Goal: Task Accomplishment & Management: Complete application form

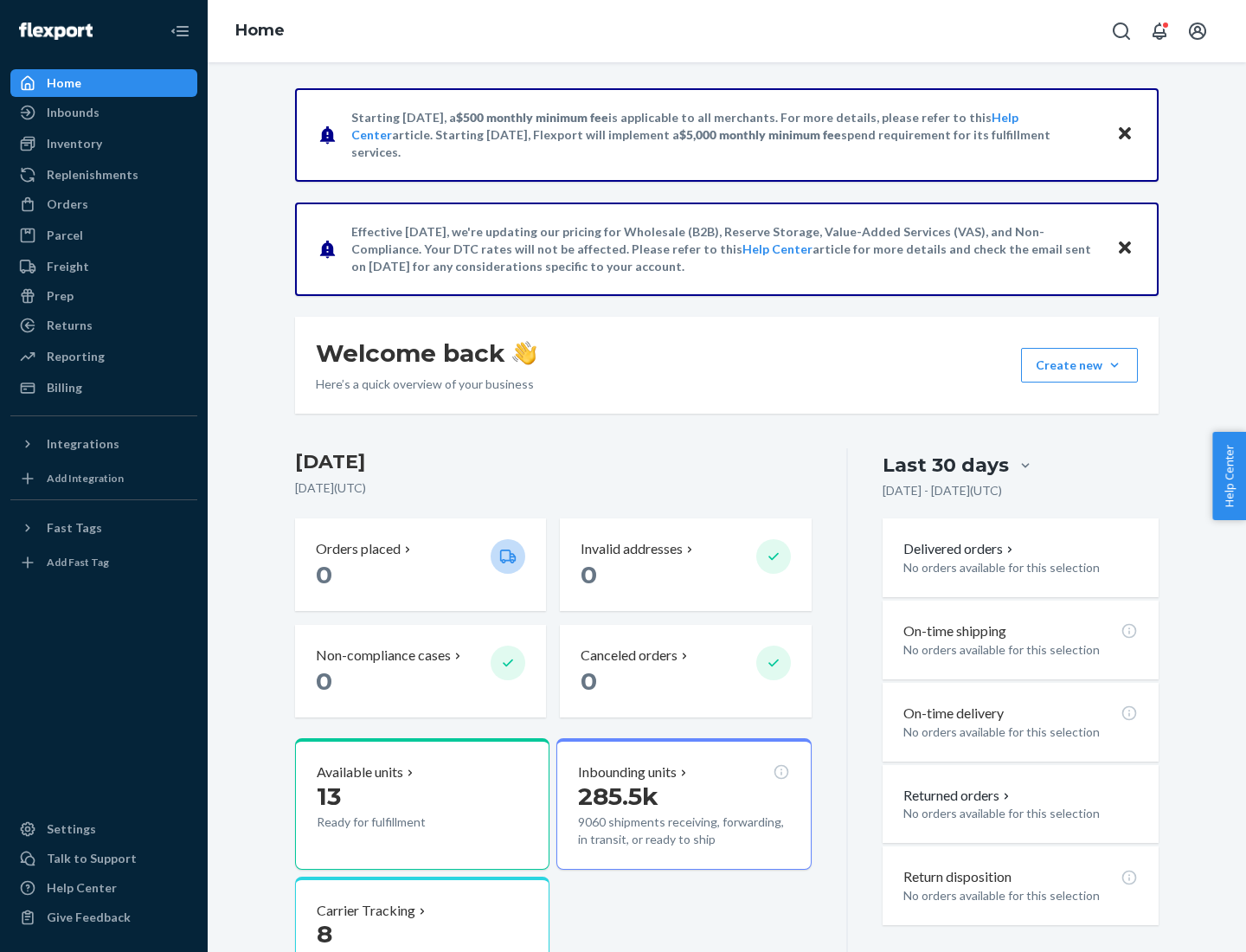
click at [1115, 365] on button "Create new Create new inbound Create new order Create new product" at bounding box center [1080, 365] width 117 height 35
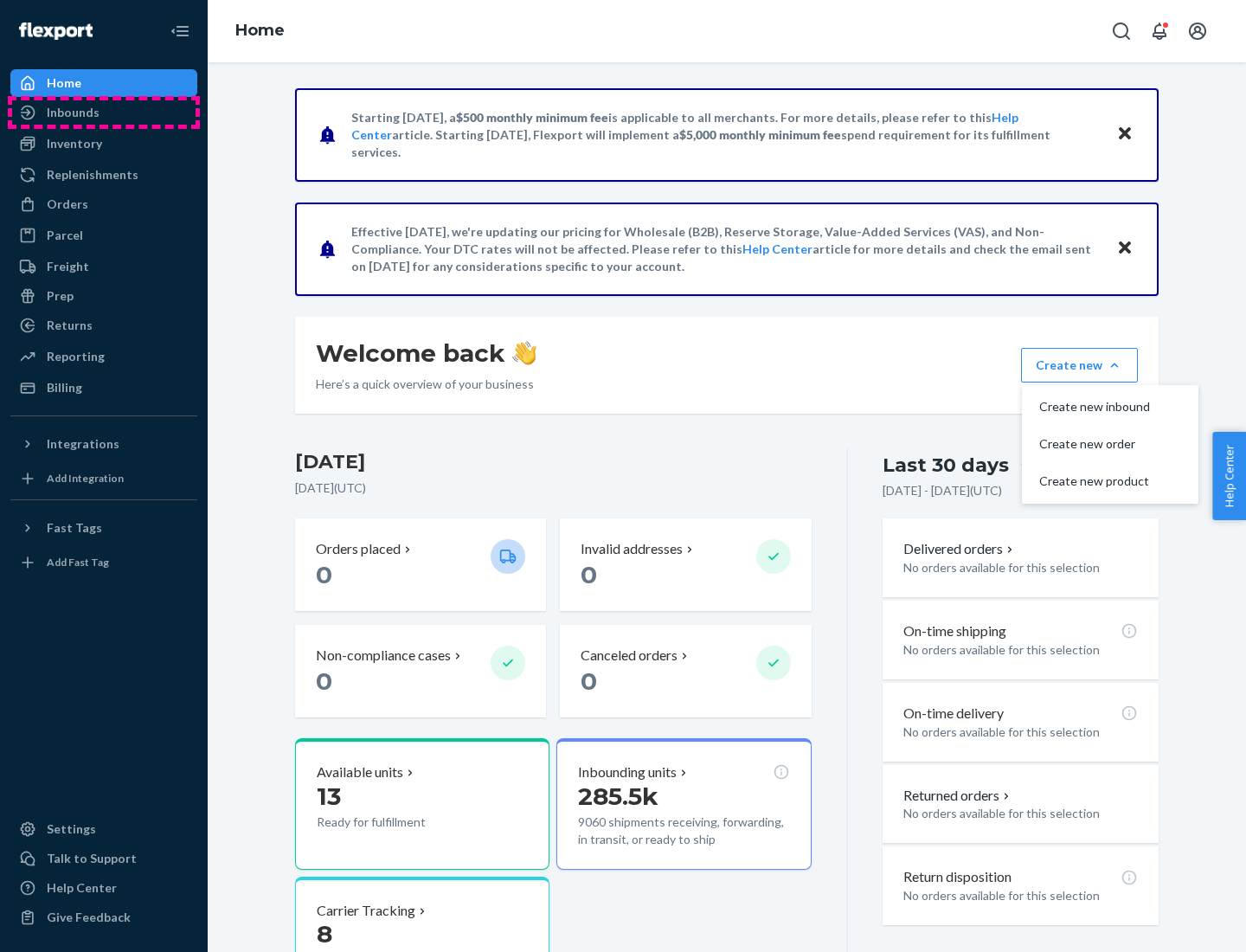
click at [104, 112] on div "Inbounds" at bounding box center [103, 112] width 183 height 25
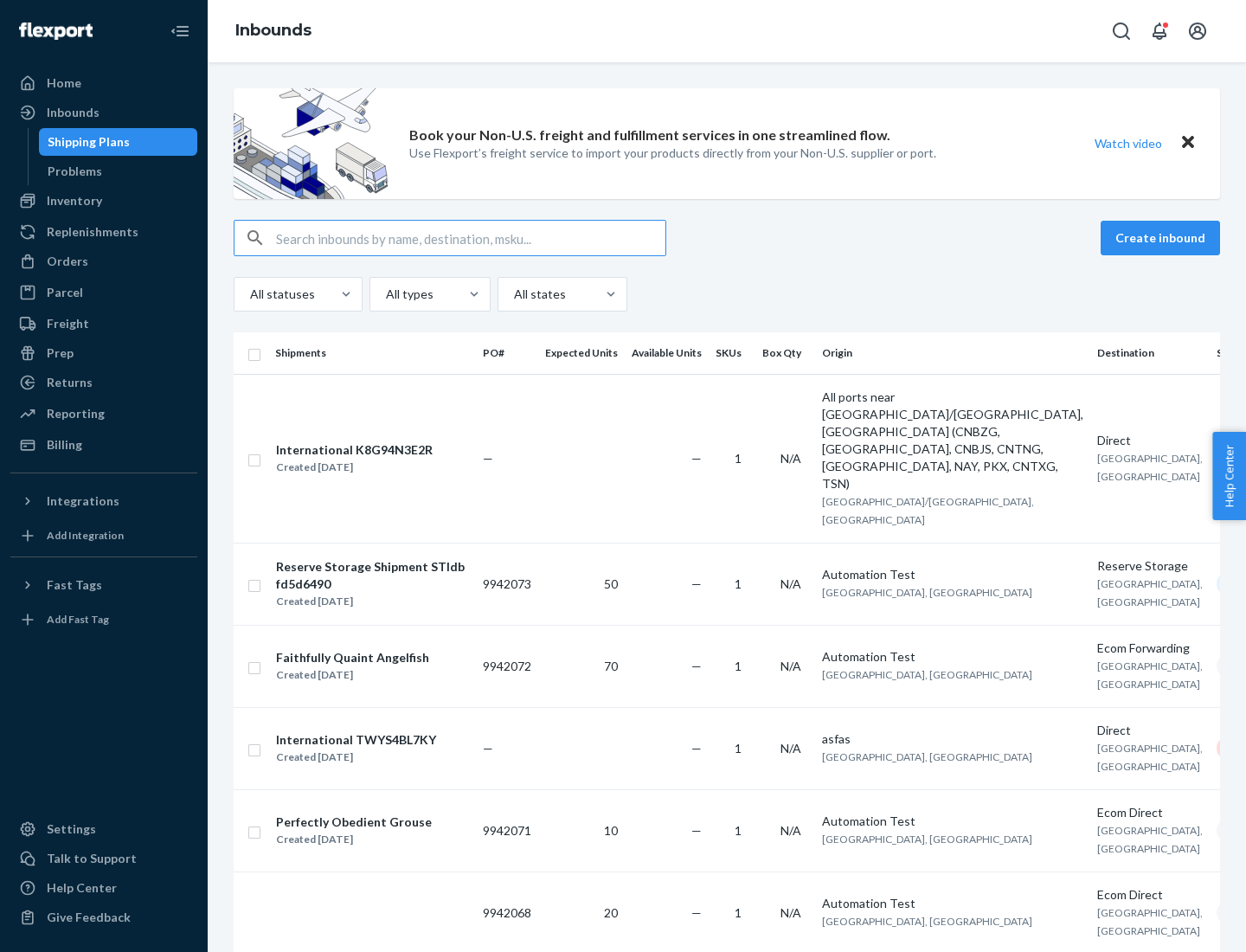
click at [1163, 238] on button "Create inbound" at bounding box center [1160, 238] width 119 height 35
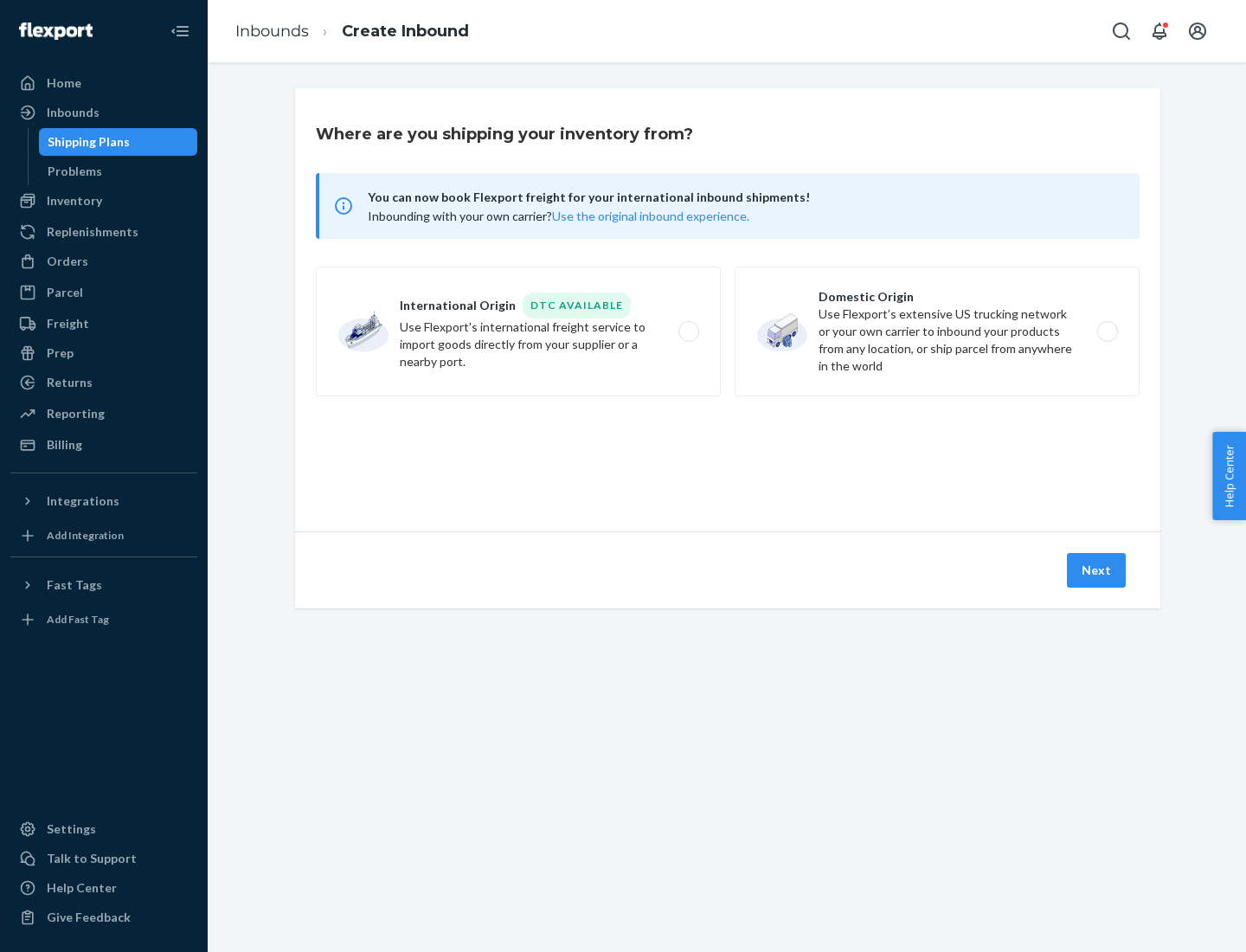
click at [938, 331] on label "Domestic Origin Use Flexport’s extensive US trucking network or your own carrie…" at bounding box center [938, 331] width 405 height 129
click at [1107, 331] on input "Domestic Origin Use Flexport’s extensive US trucking network or your own carrie…" at bounding box center [1113, 332] width 11 height 11
radio input "true"
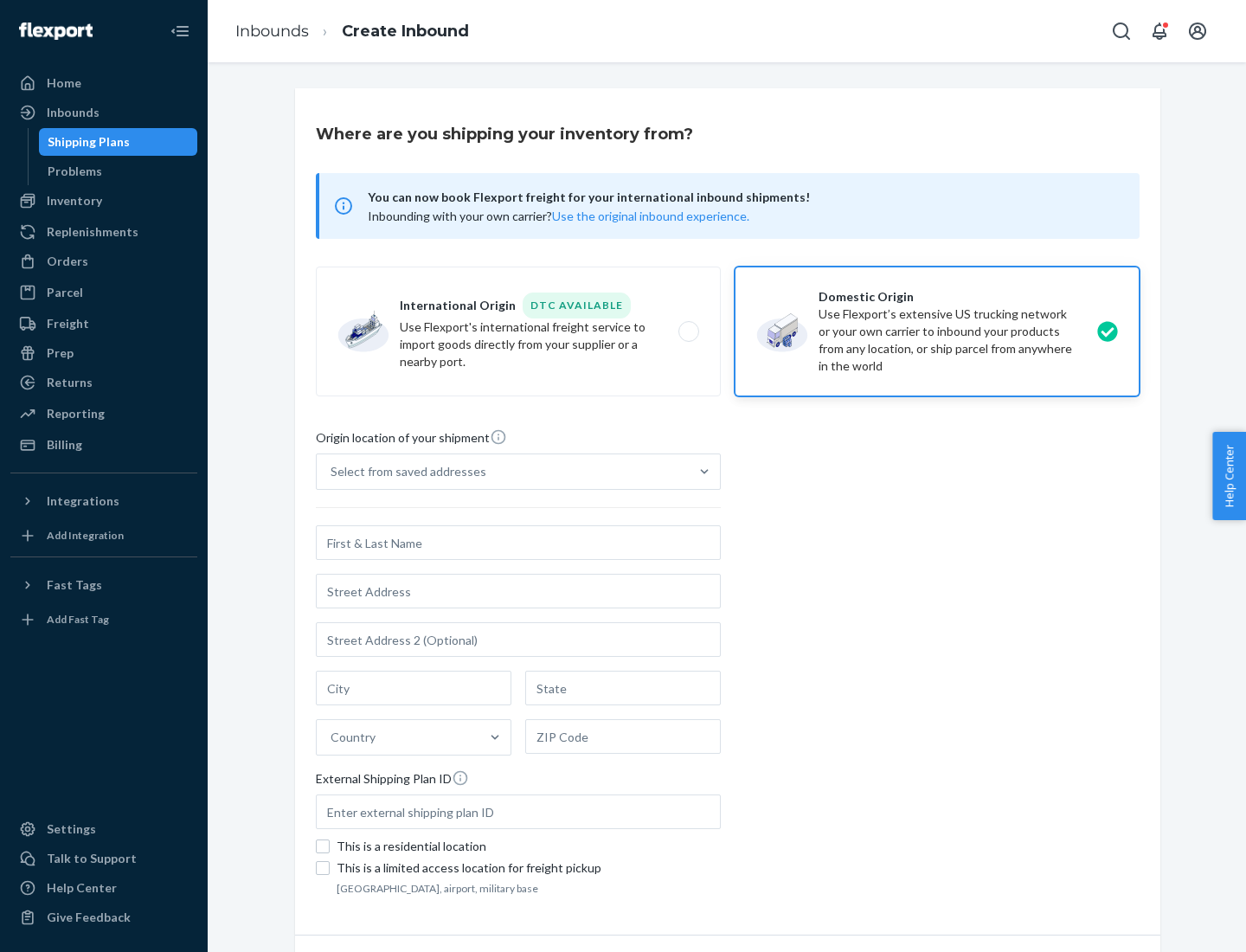
click at [404, 471] on div "Select from saved addresses" at bounding box center [408, 471] width 156 height 17
click at [332, 471] on input "Select from saved addresses" at bounding box center [331, 471] width 2 height 17
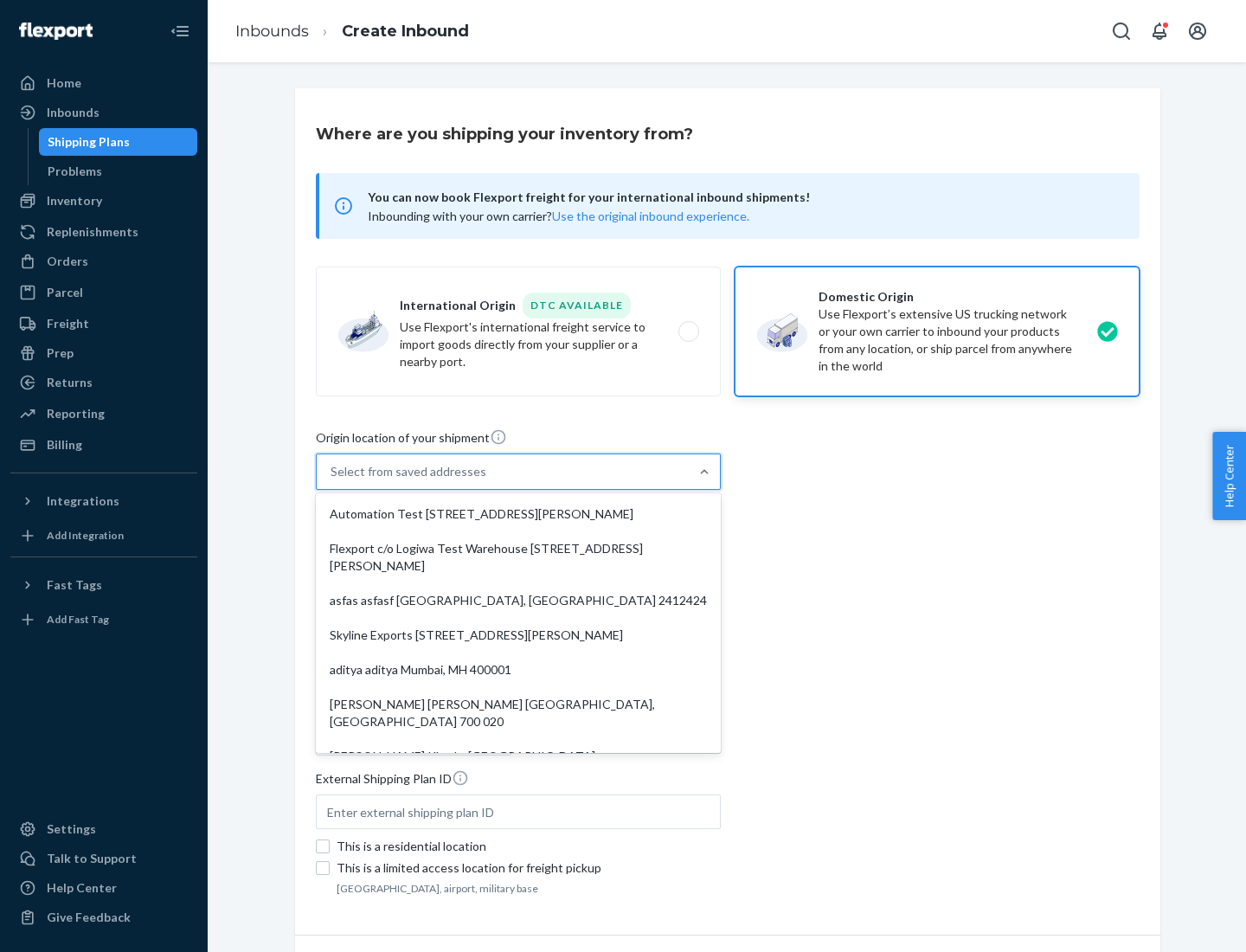
scroll to position [7, 0]
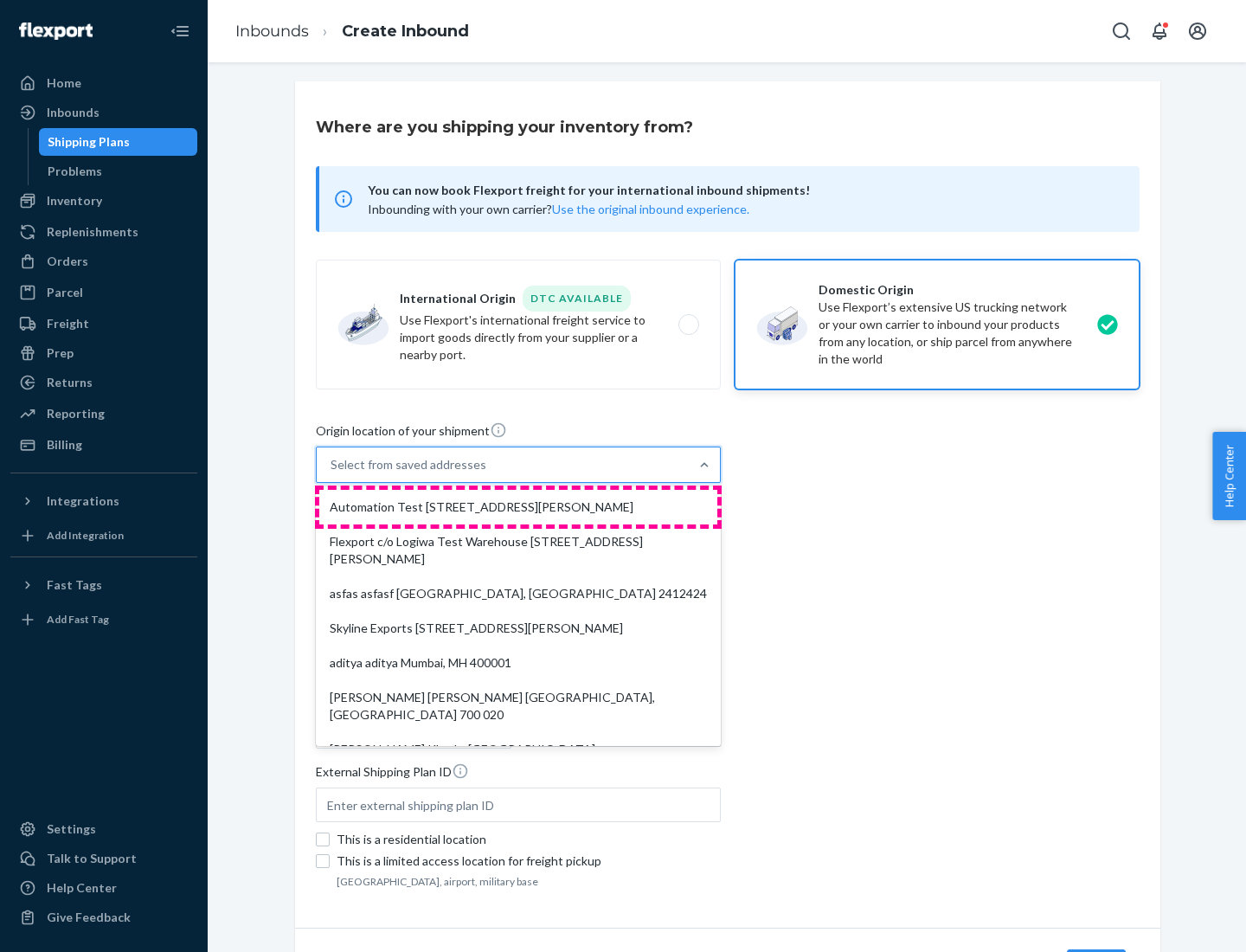
click at [518, 507] on div "Automation Test [STREET_ADDRESS][PERSON_NAME]" at bounding box center [518, 507] width 399 height 35
click at [332, 473] on input "option Automation Test [STREET_ADDRESS][PERSON_NAME]. 9 results available. Use …" at bounding box center [331, 464] width 2 height 17
type input "Automation Test"
type input "9th Floor"
type input "[GEOGRAPHIC_DATA]"
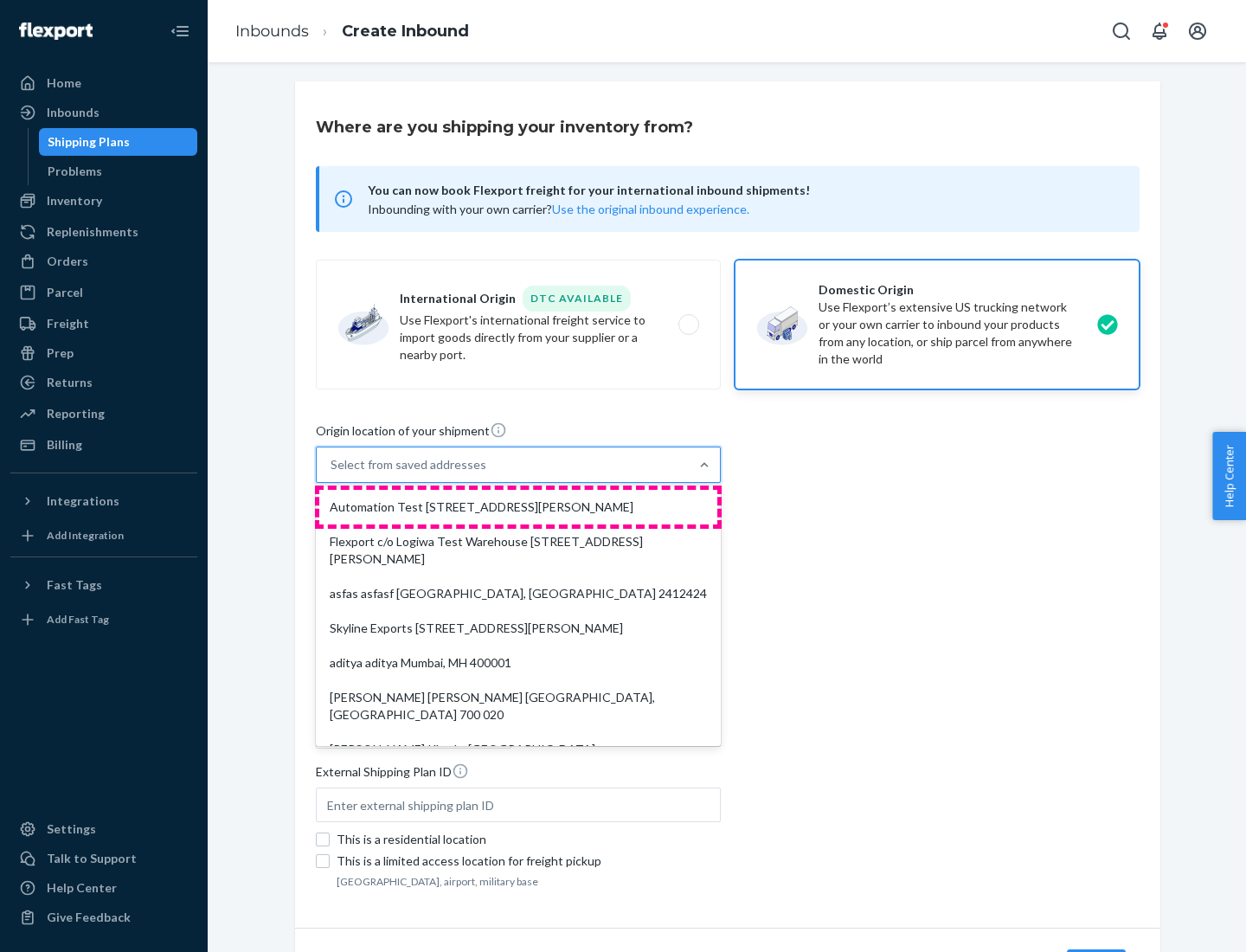
type input "CA"
type input "94104"
type input "[STREET_ADDRESS][PERSON_NAME]"
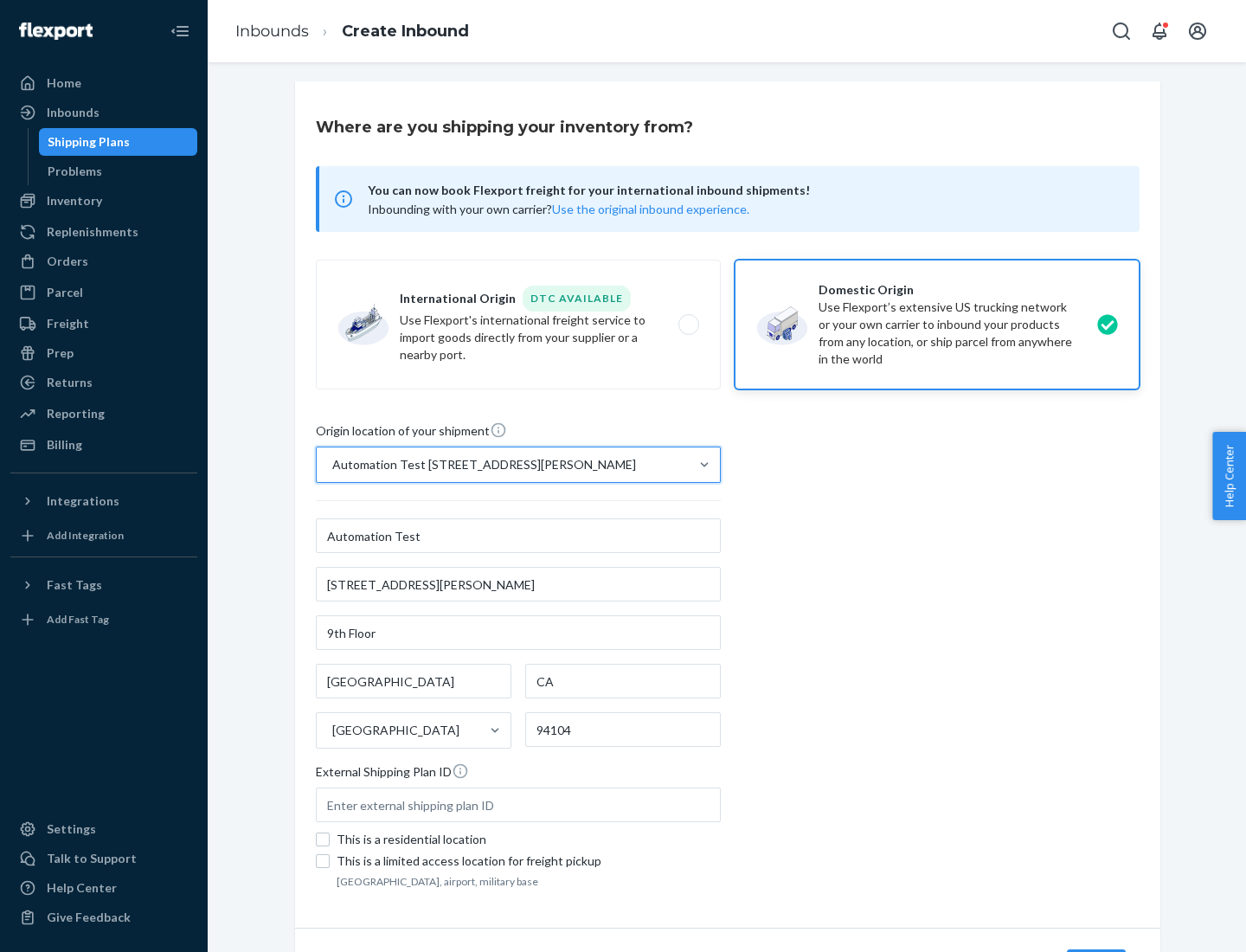
scroll to position [101, 0]
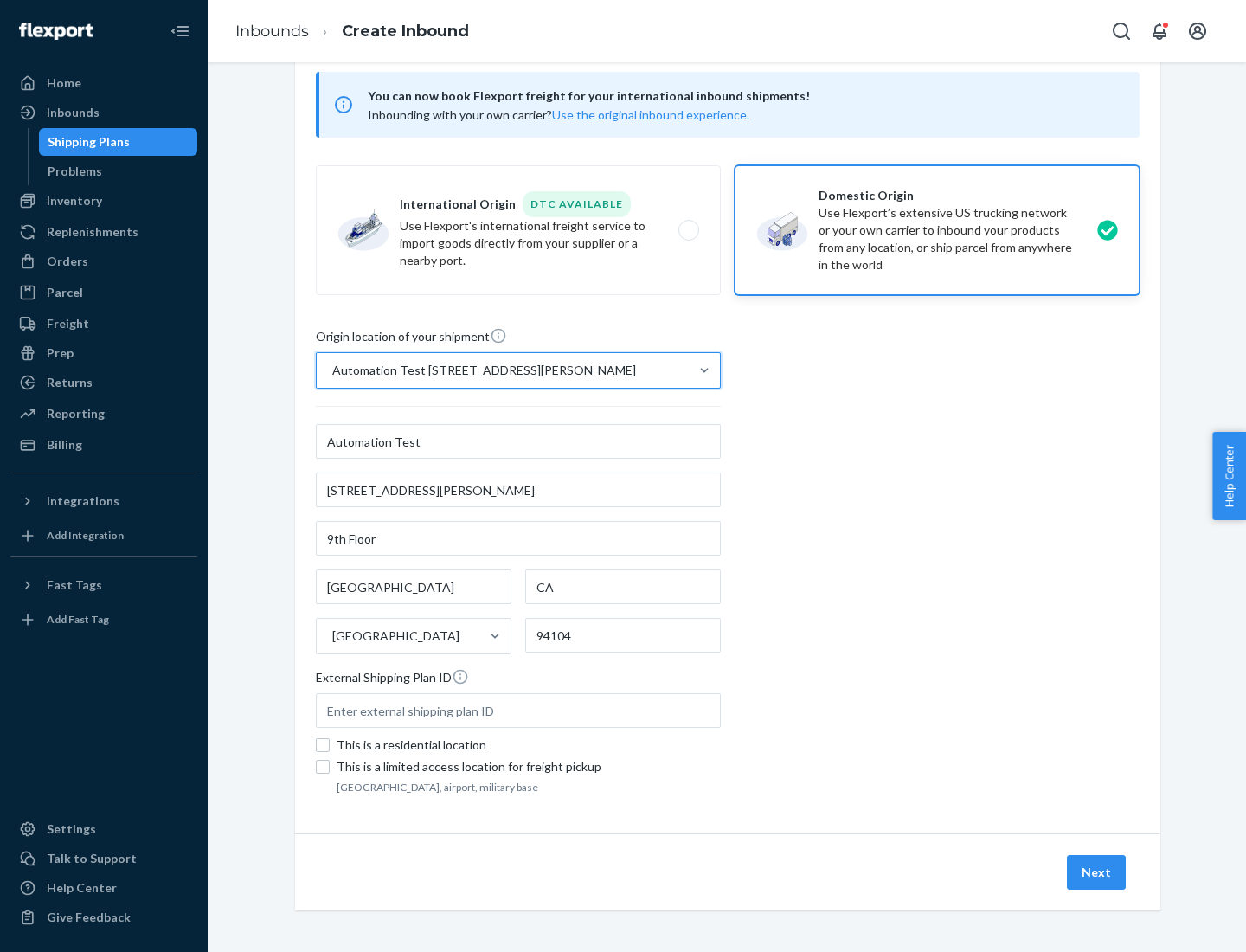
click at [1097, 873] on button "Next" at bounding box center [1096, 873] width 59 height 35
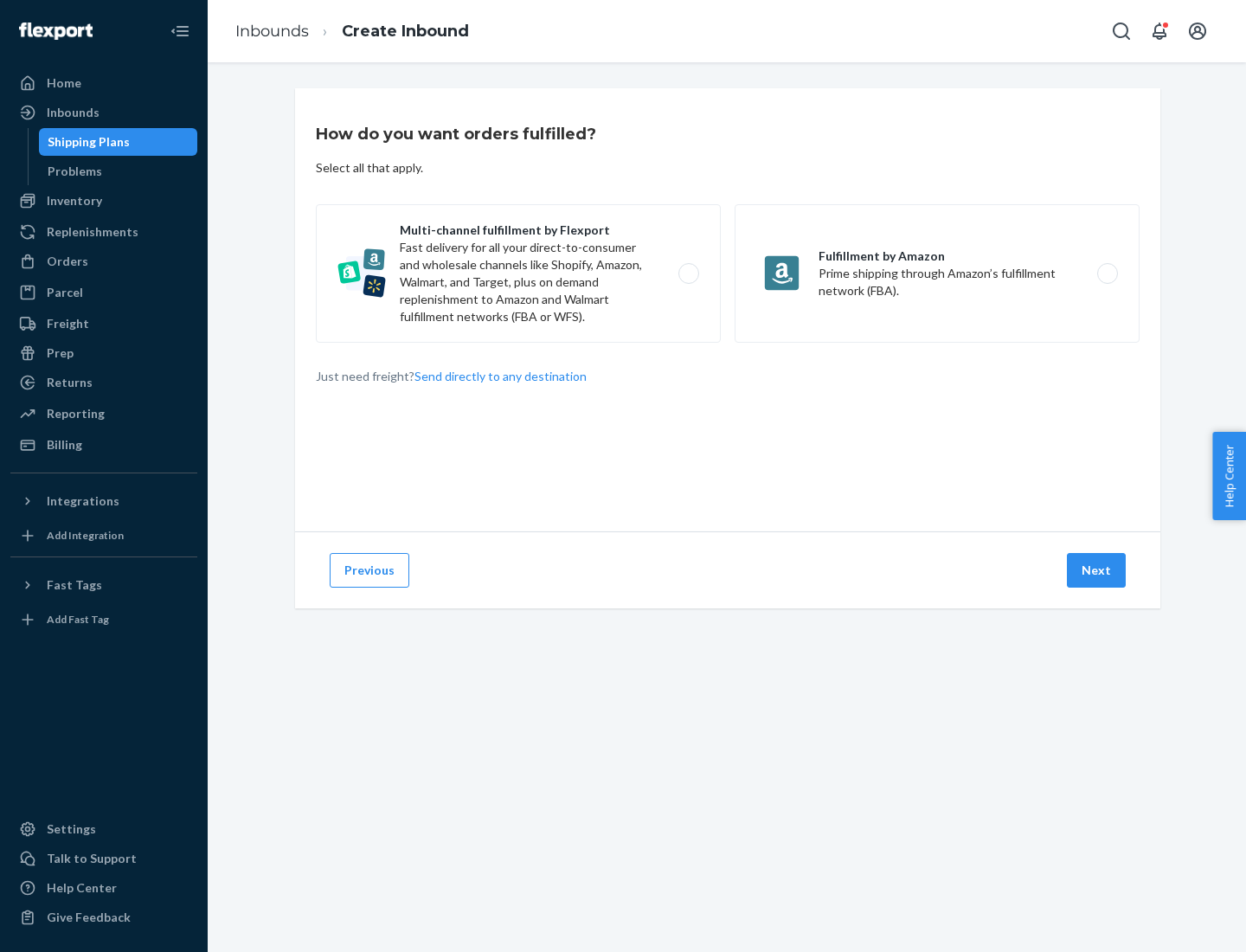
click at [518, 274] on label "Multi-channel fulfillment by Flexport Fast delivery for all your direct-to-cons…" at bounding box center [518, 274] width 405 height 139
click at [688, 274] on input "Multi-channel fulfillment by Flexport Fast delivery for all your direct-to-cons…" at bounding box center [693, 274] width 11 height 11
radio input "true"
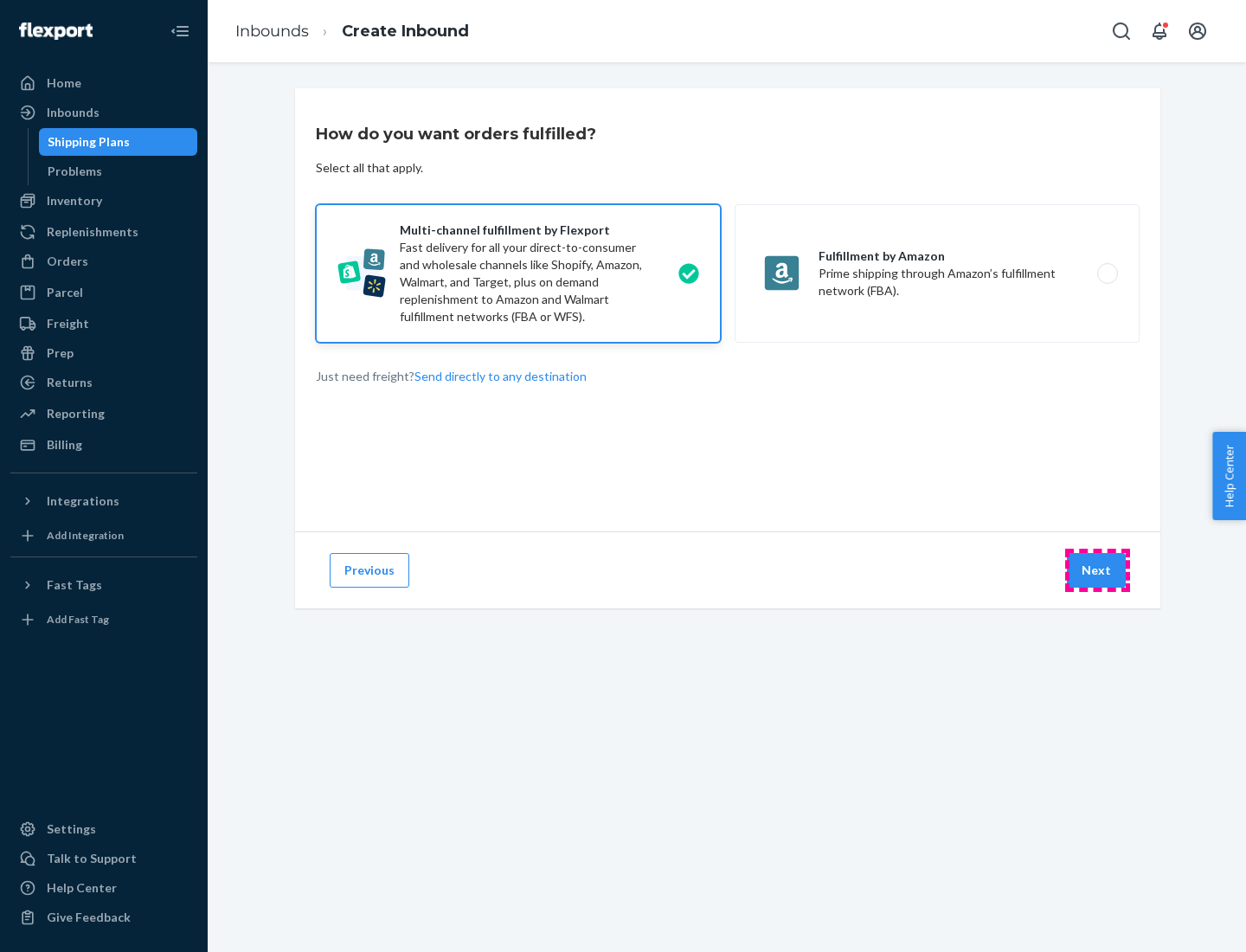
click at [1097, 570] on button "Next" at bounding box center [1096, 570] width 59 height 35
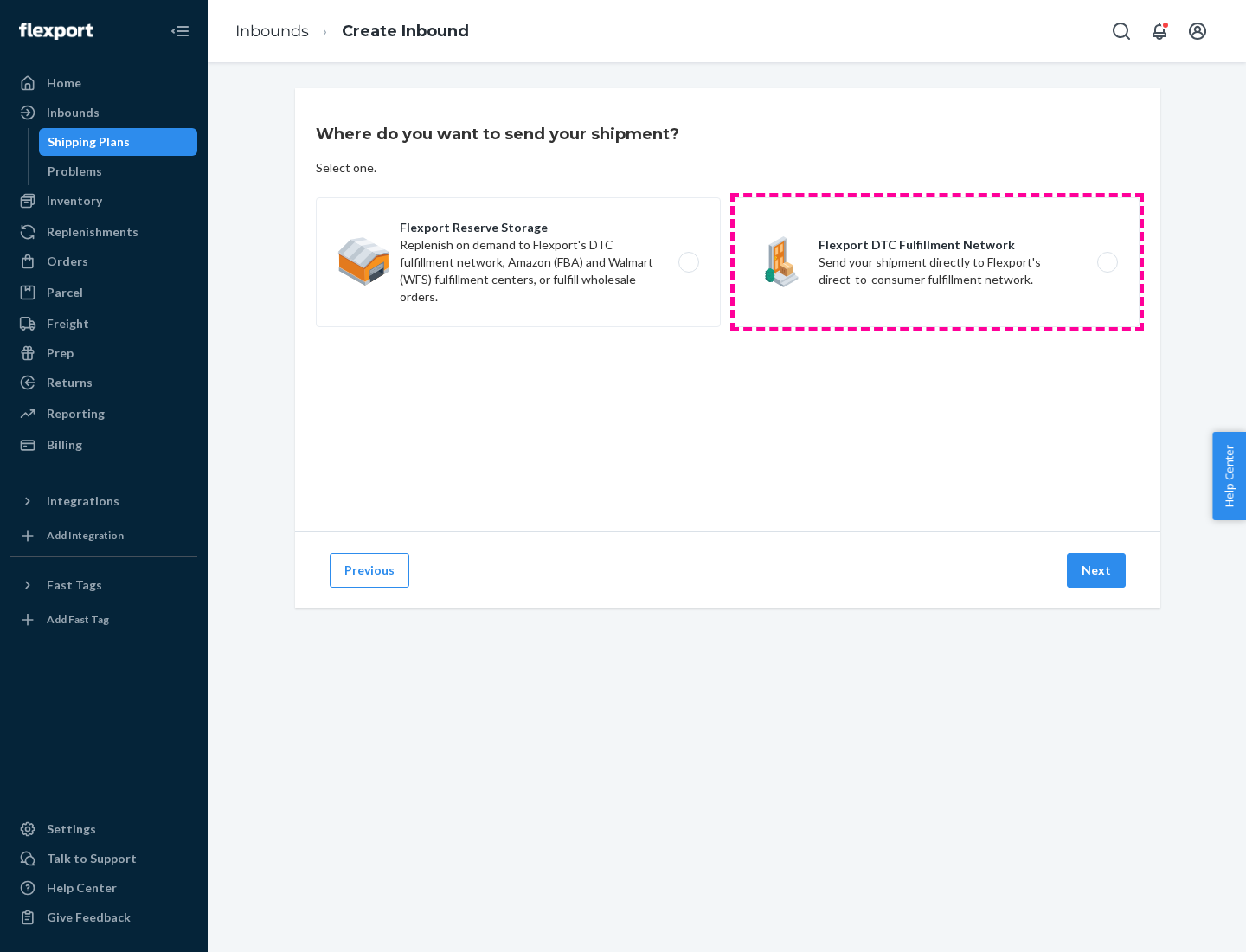
click at [938, 263] on label "Flexport DTC Fulfillment Network Send your shipment directly to Flexport's dire…" at bounding box center [938, 262] width 405 height 129
click at [1107, 263] on input "Flexport DTC Fulfillment Network Send your shipment directly to Flexport's dire…" at bounding box center [1113, 263] width 11 height 11
radio input "true"
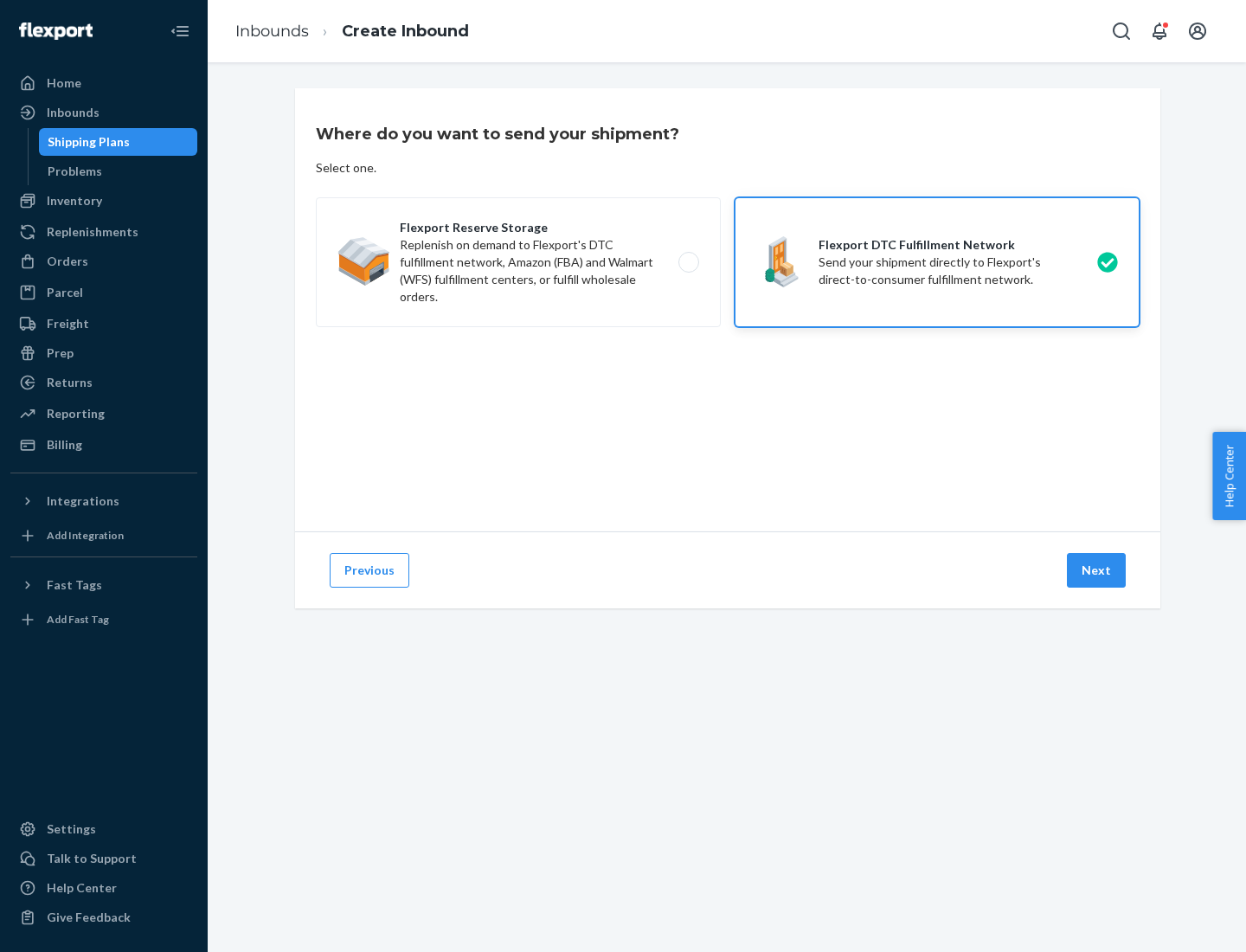
click at [1097, 570] on button "Next" at bounding box center [1096, 570] width 59 height 35
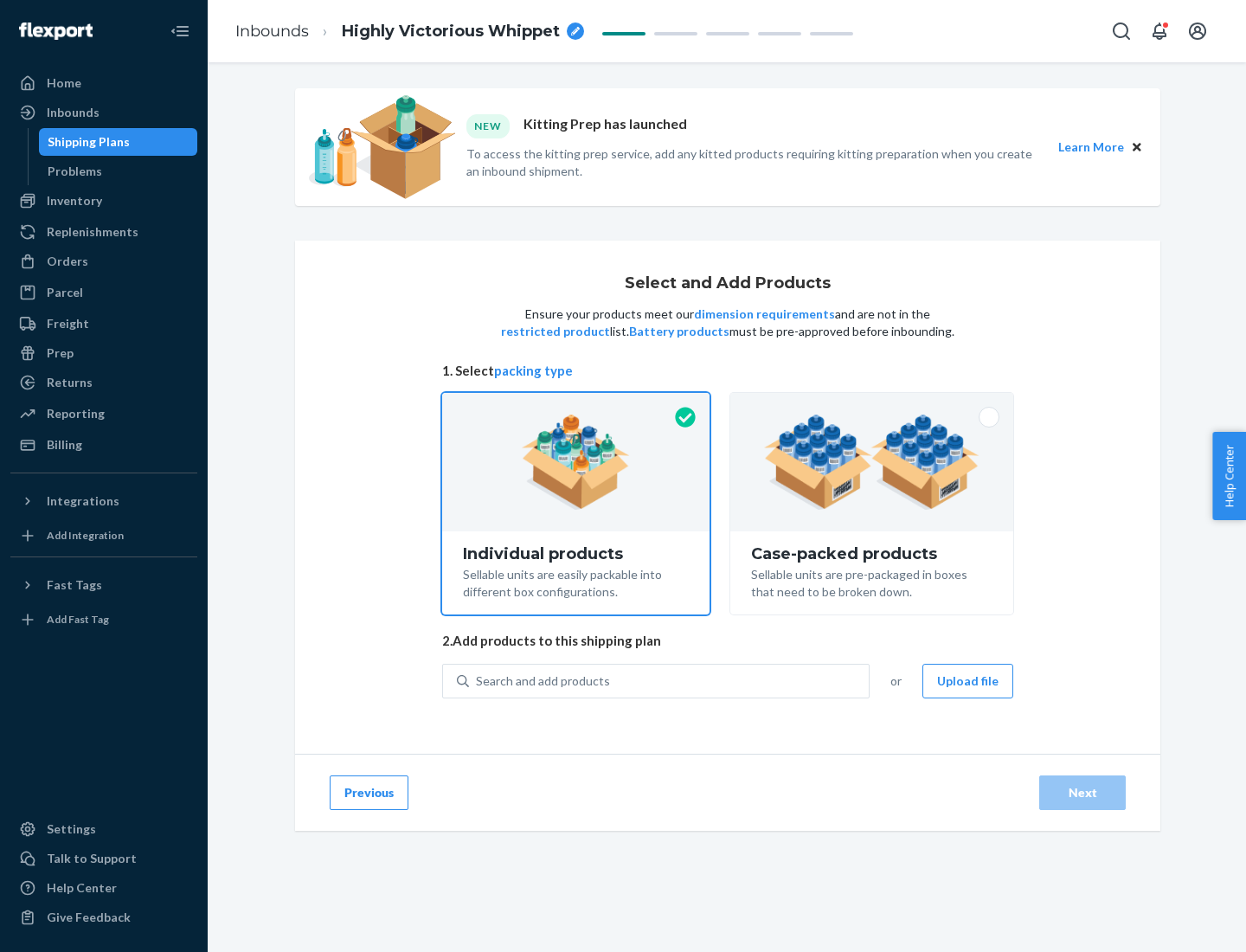
click at [873, 462] on img at bounding box center [872, 462] width 215 height 95
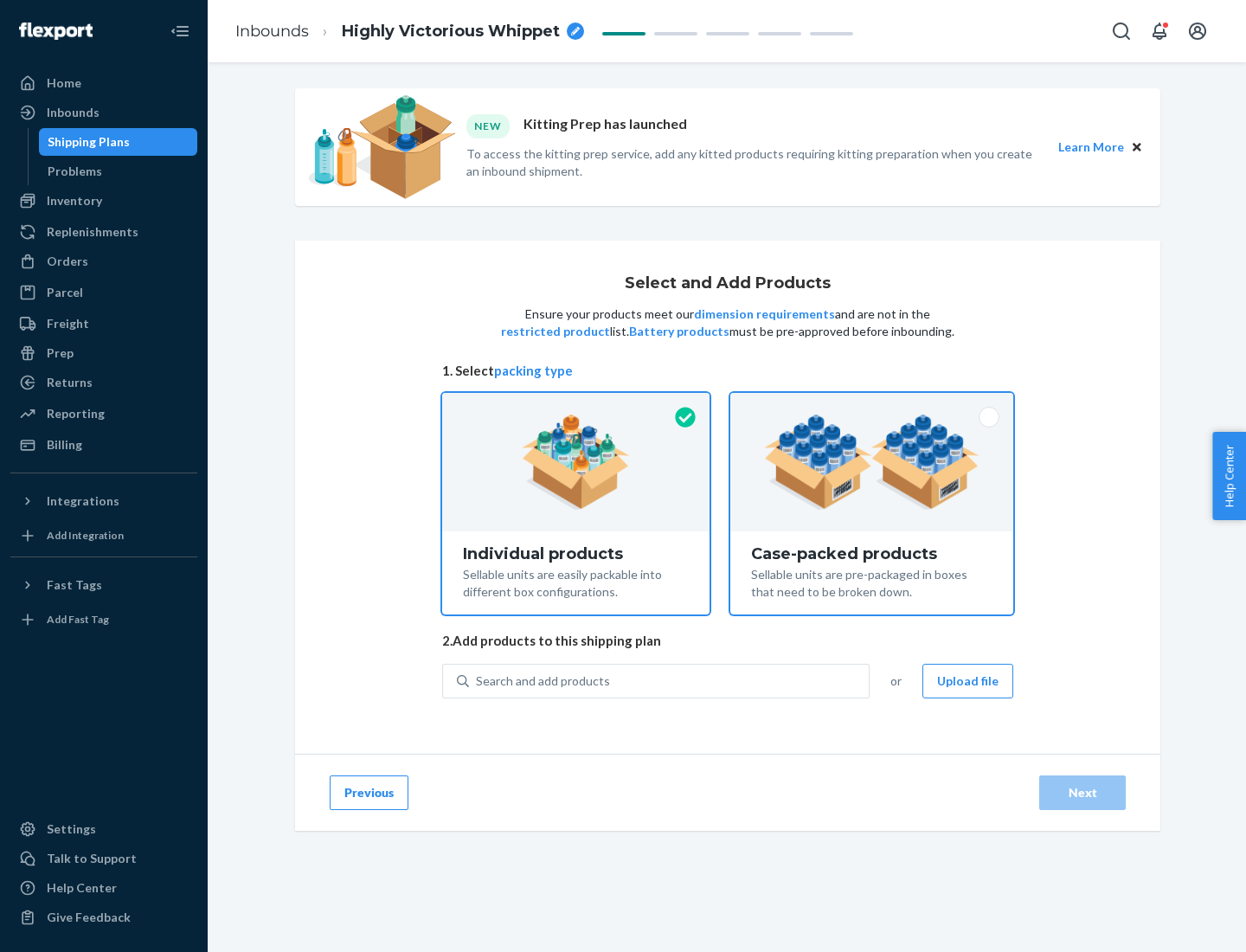
click at [873, 404] on input "Case-packed products Sellable units are pre-packaged in boxes that need to be b…" at bounding box center [872, 398] width 11 height 11
radio input "true"
radio input "false"
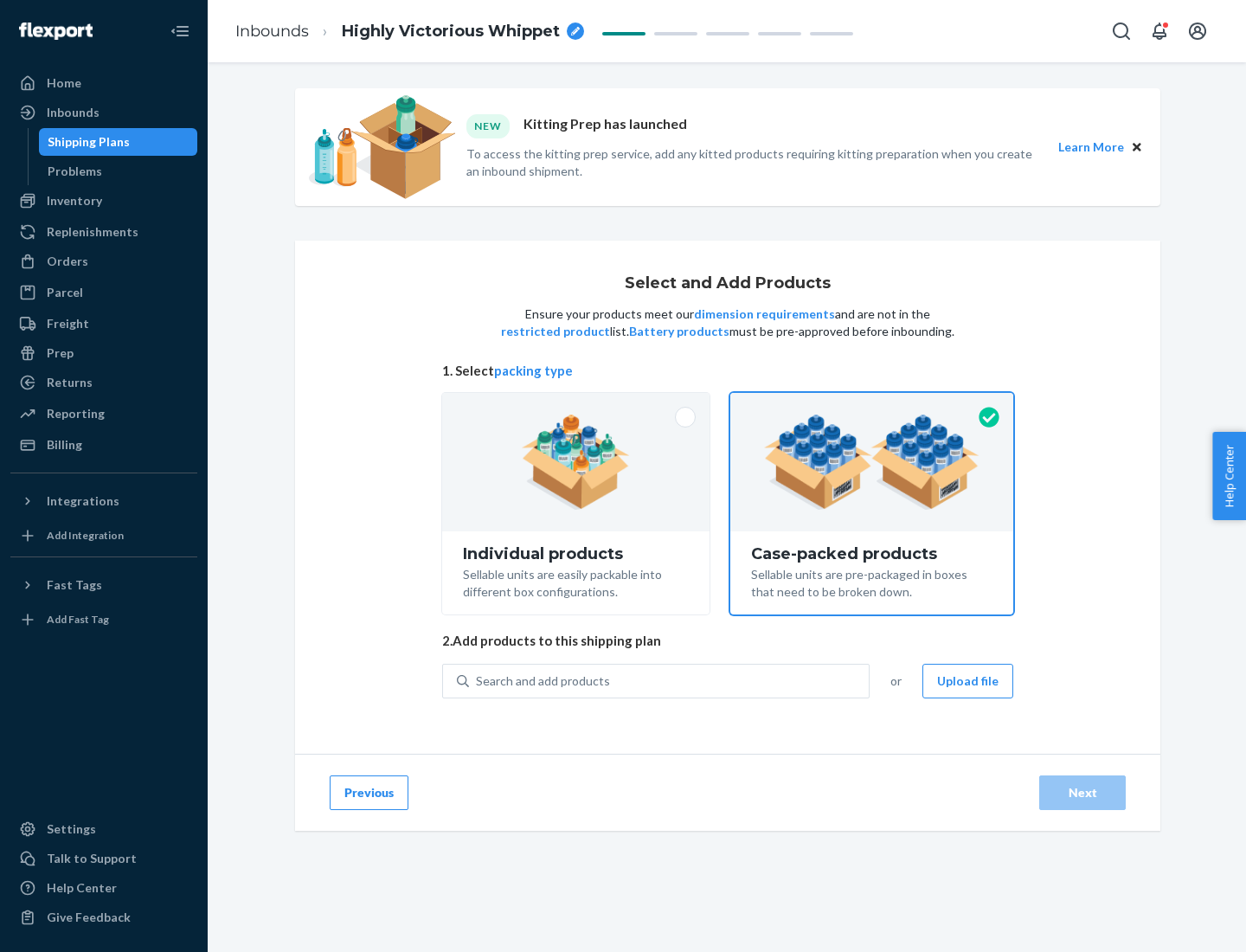
click at [670, 680] on div "Search and add products" at bounding box center [669, 681] width 400 height 31
click at [478, 680] on input "Search and add products" at bounding box center [477, 680] width 2 height 17
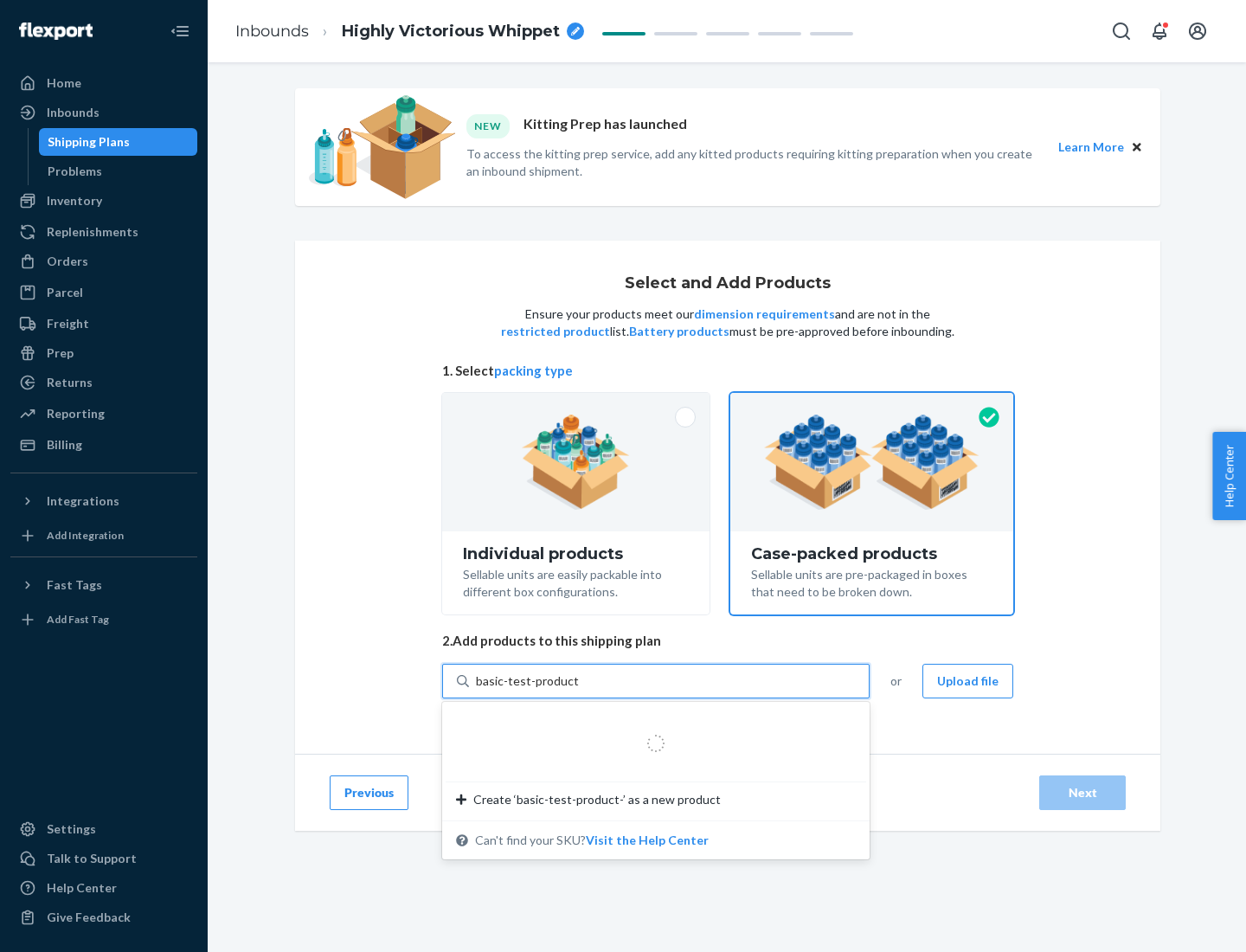
type input "basic-test-product-1"
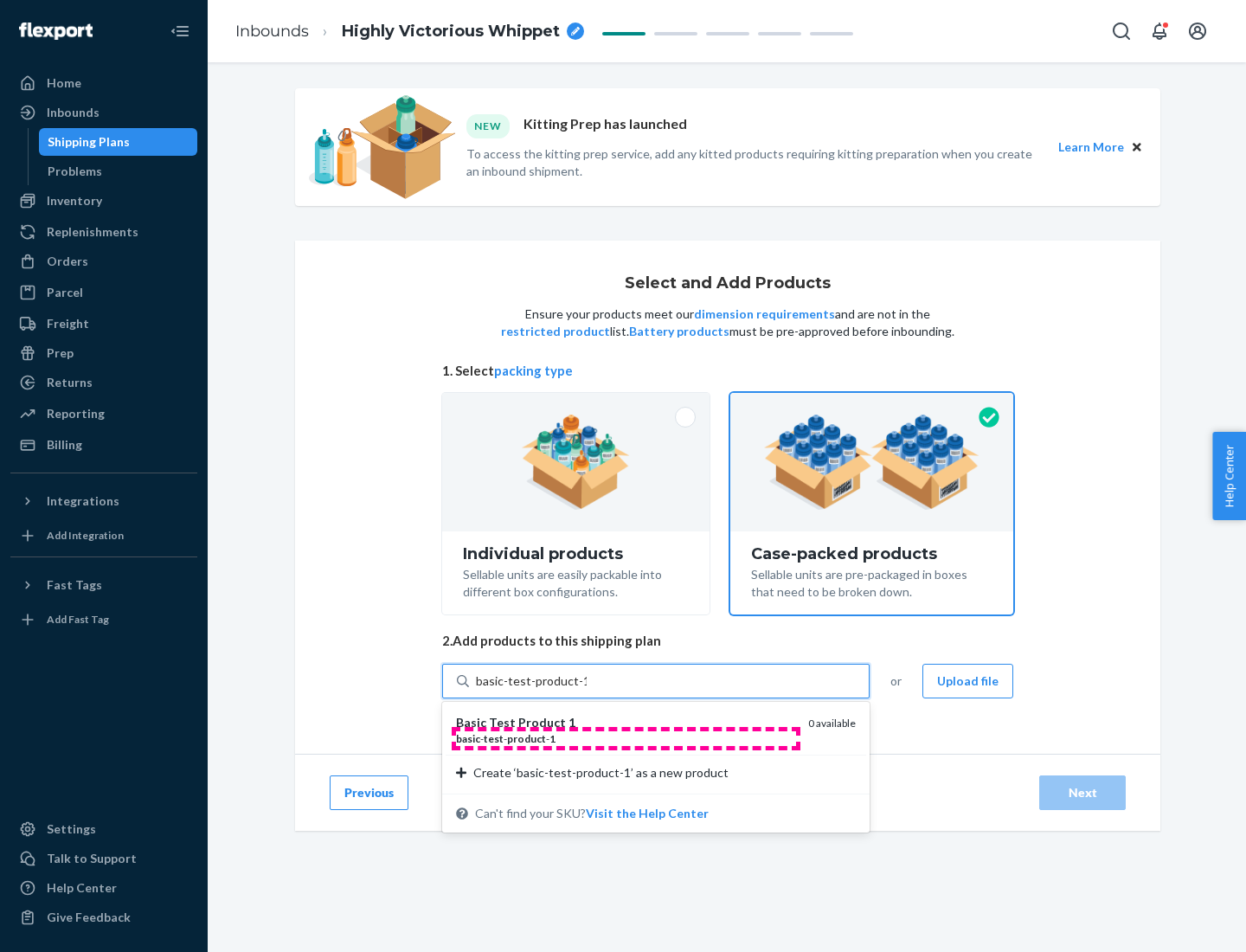
click at [626, 738] on div "basic - test - product - 1" at bounding box center [625, 739] width 338 height 15
click at [587, 689] on input "basic-test-product-1" at bounding box center [531, 680] width 110 height 17
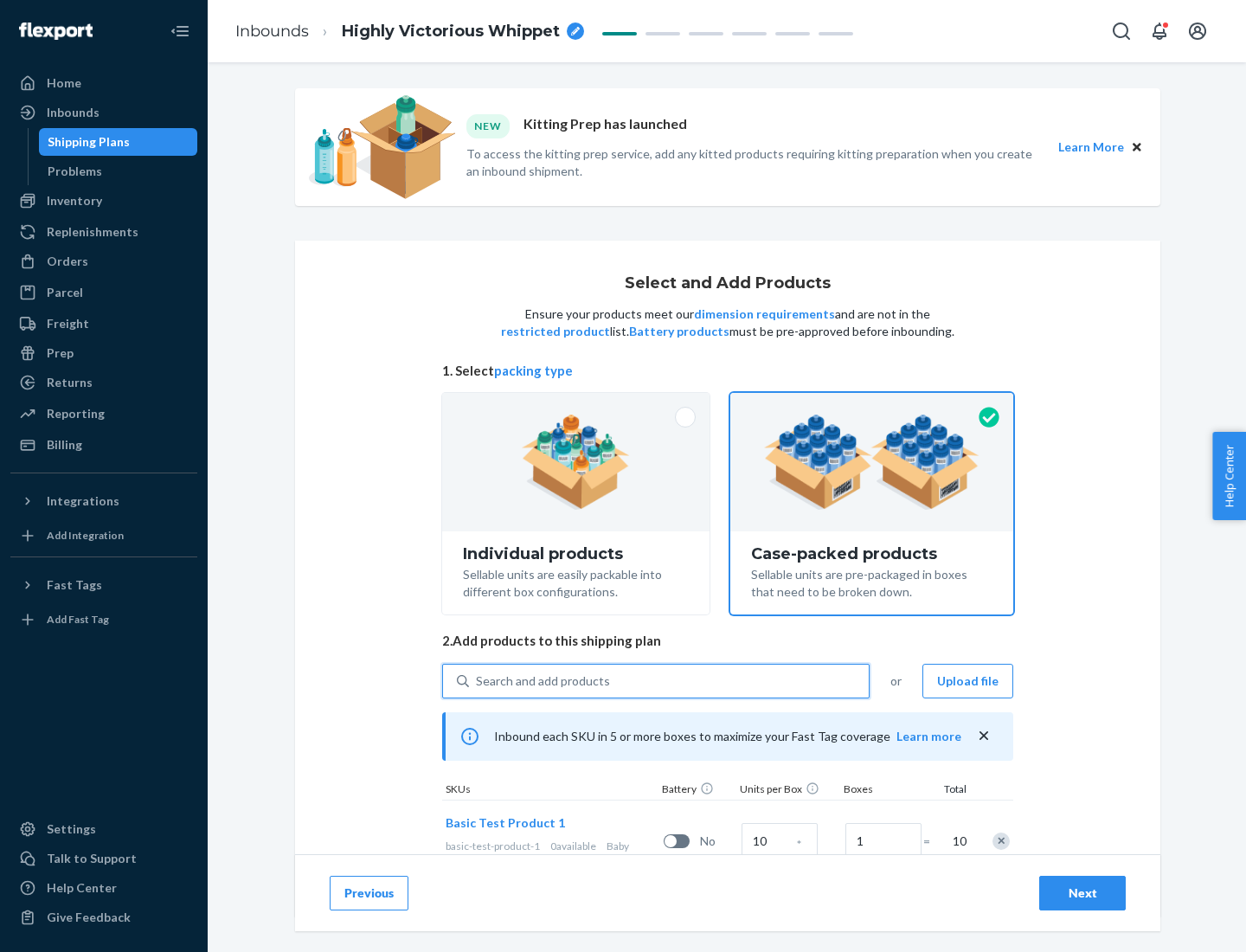
scroll to position [62, 0]
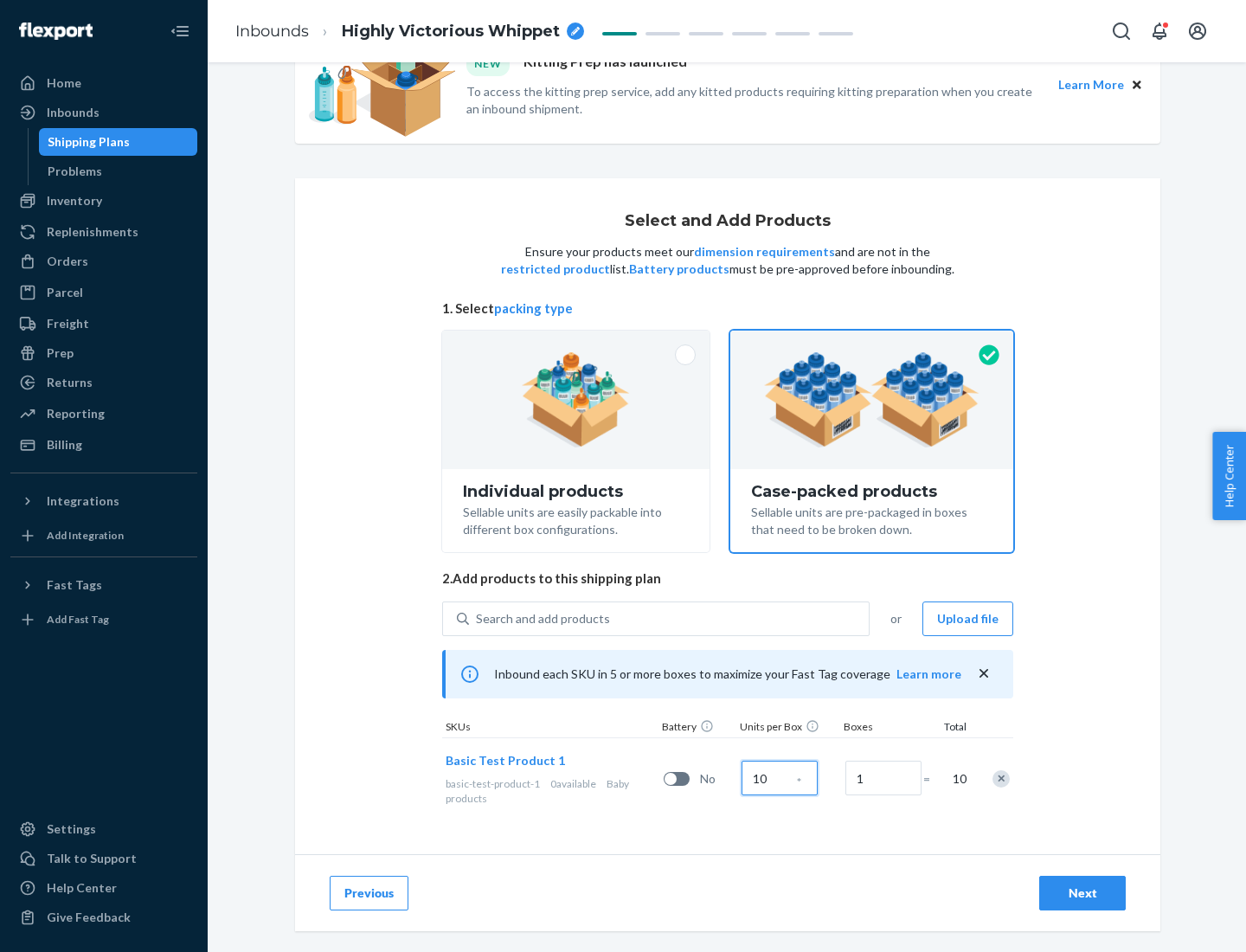
type input "10"
type input "7"
click at [1083, 893] on div "Next" at bounding box center [1083, 893] width 57 height 17
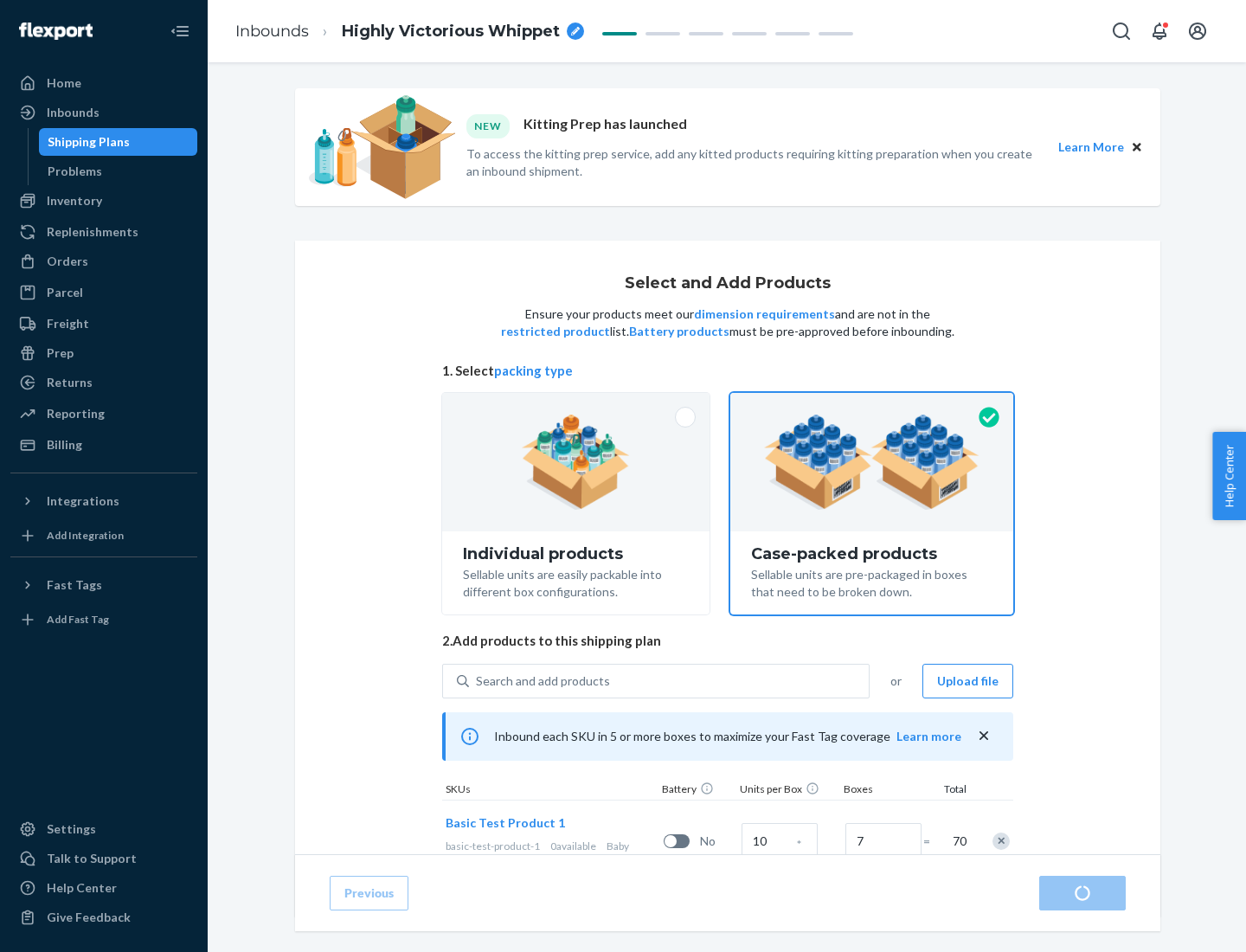
radio input "true"
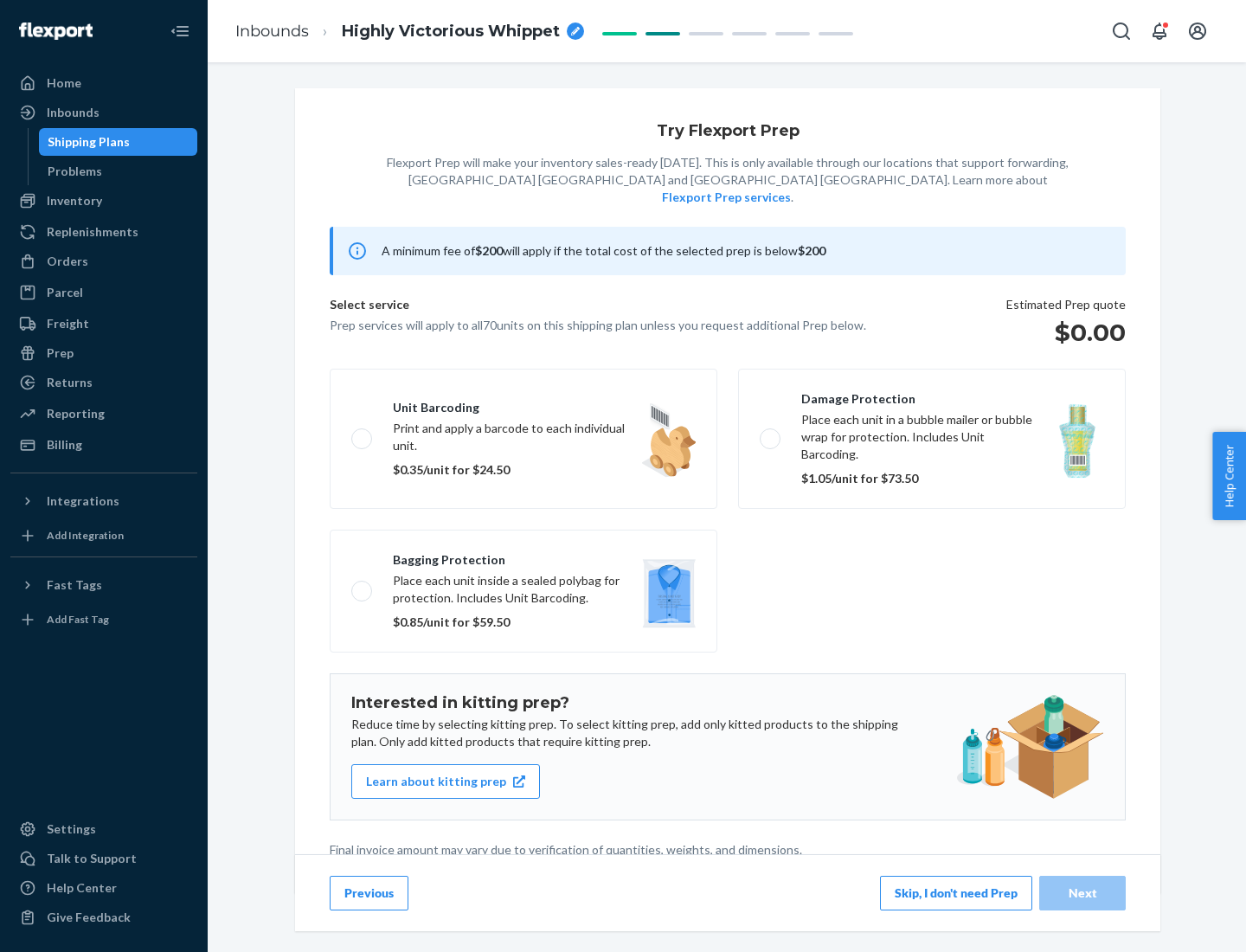
scroll to position [5, 0]
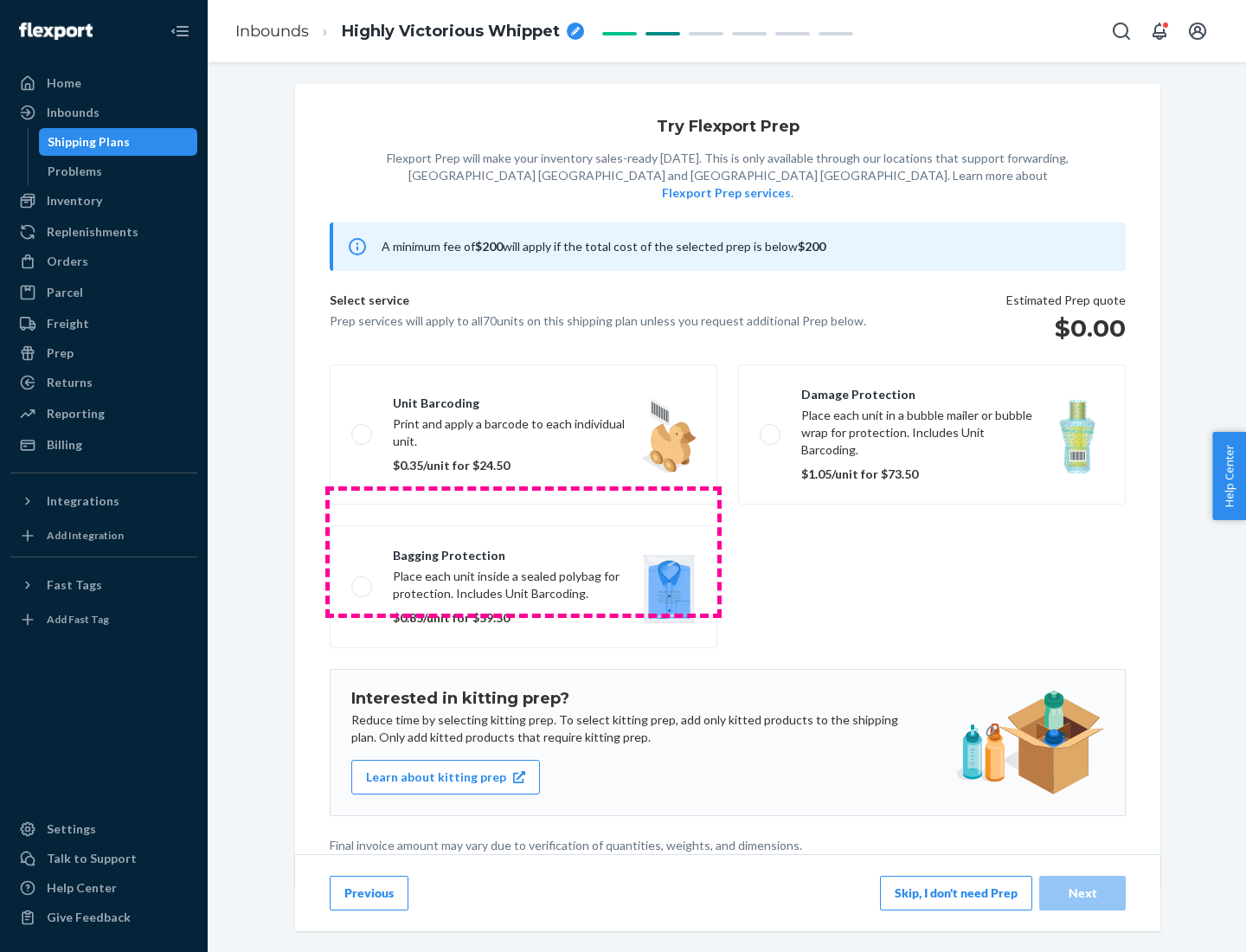
click at [524, 551] on label "Bagging protection Place each unit inside a sealed polybag for protection. Incl…" at bounding box center [524, 586] width 388 height 123
click at [363, 581] on input "Bagging protection Place each unit inside a sealed polybag for protection. Incl…" at bounding box center [357, 586] width 11 height 11
checkbox input "true"
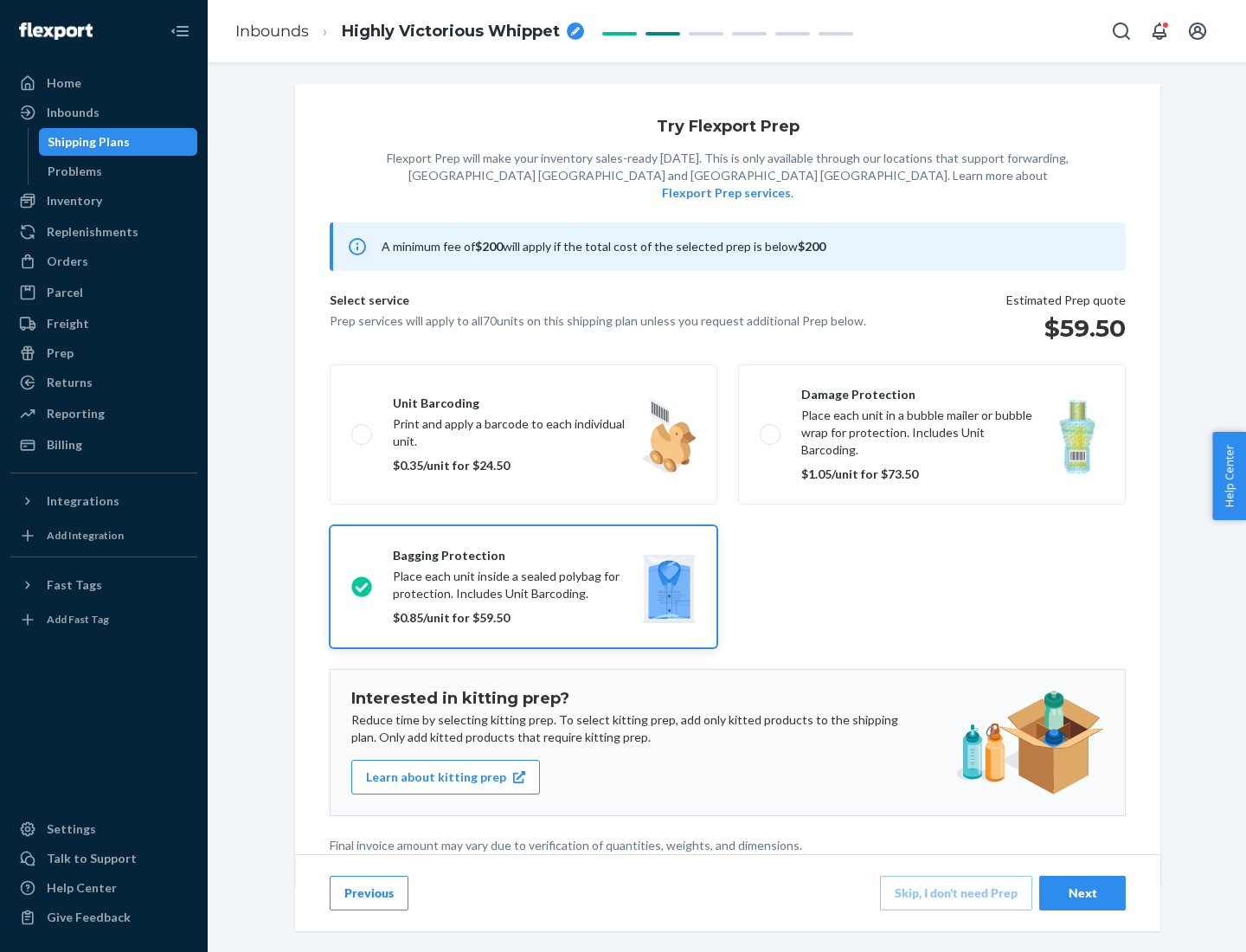
click at [1083, 892] on div "Next" at bounding box center [1083, 893] width 57 height 17
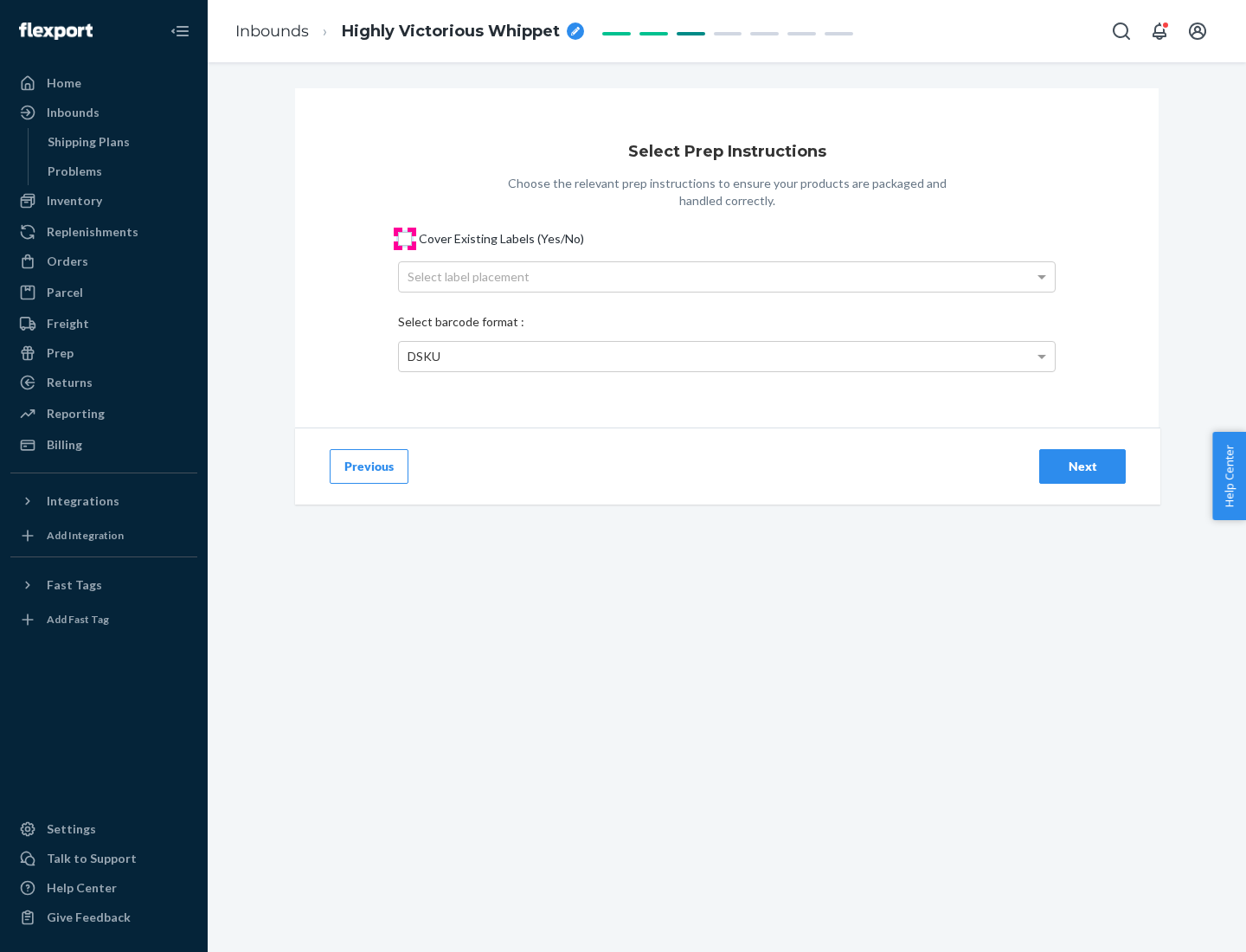
click at [405, 238] on input "Cover Existing Labels (Yes/No)" at bounding box center [405, 238] width 14 height 14
checkbox input "true"
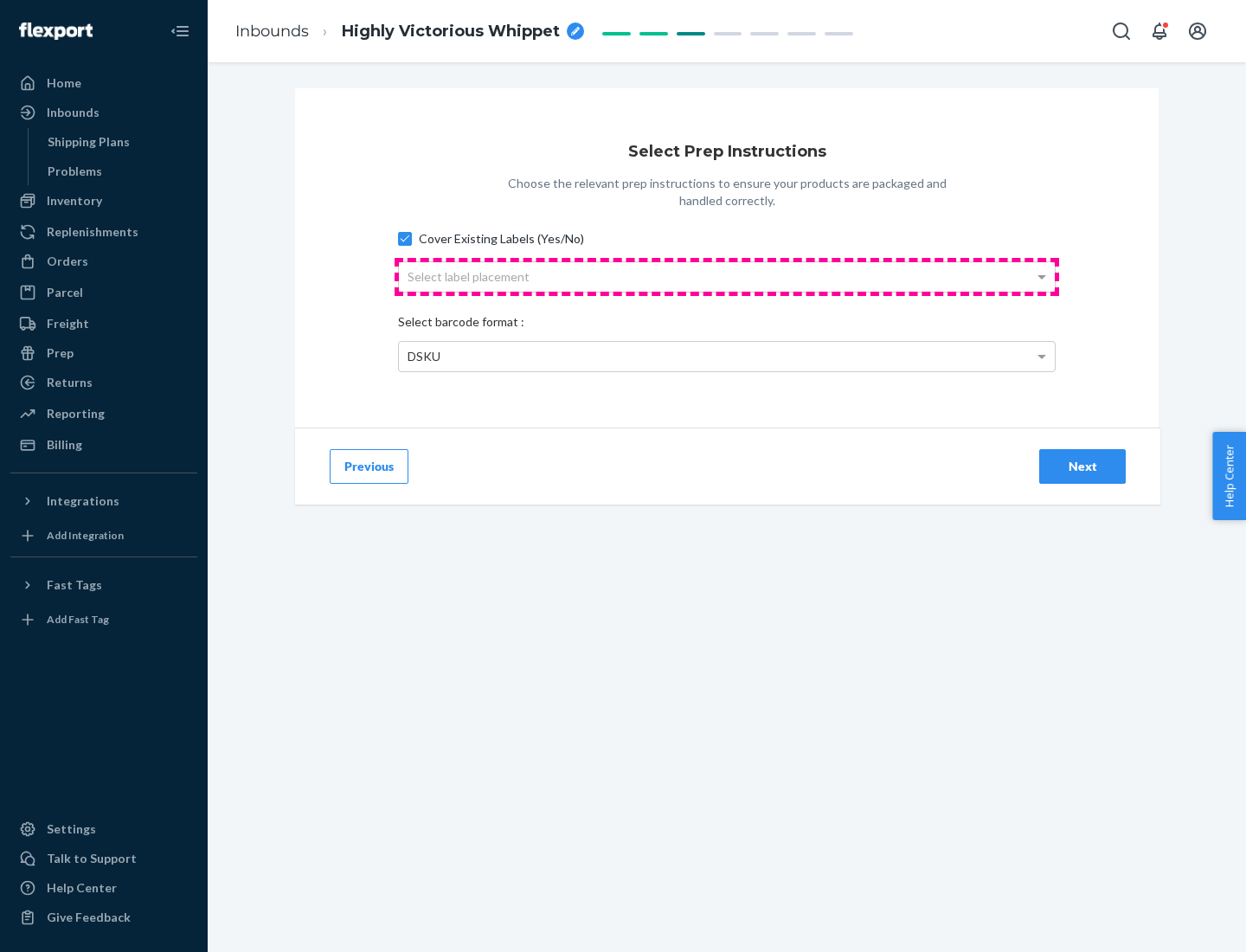
click at [727, 276] on div "Select label placement" at bounding box center [726, 277] width 656 height 29
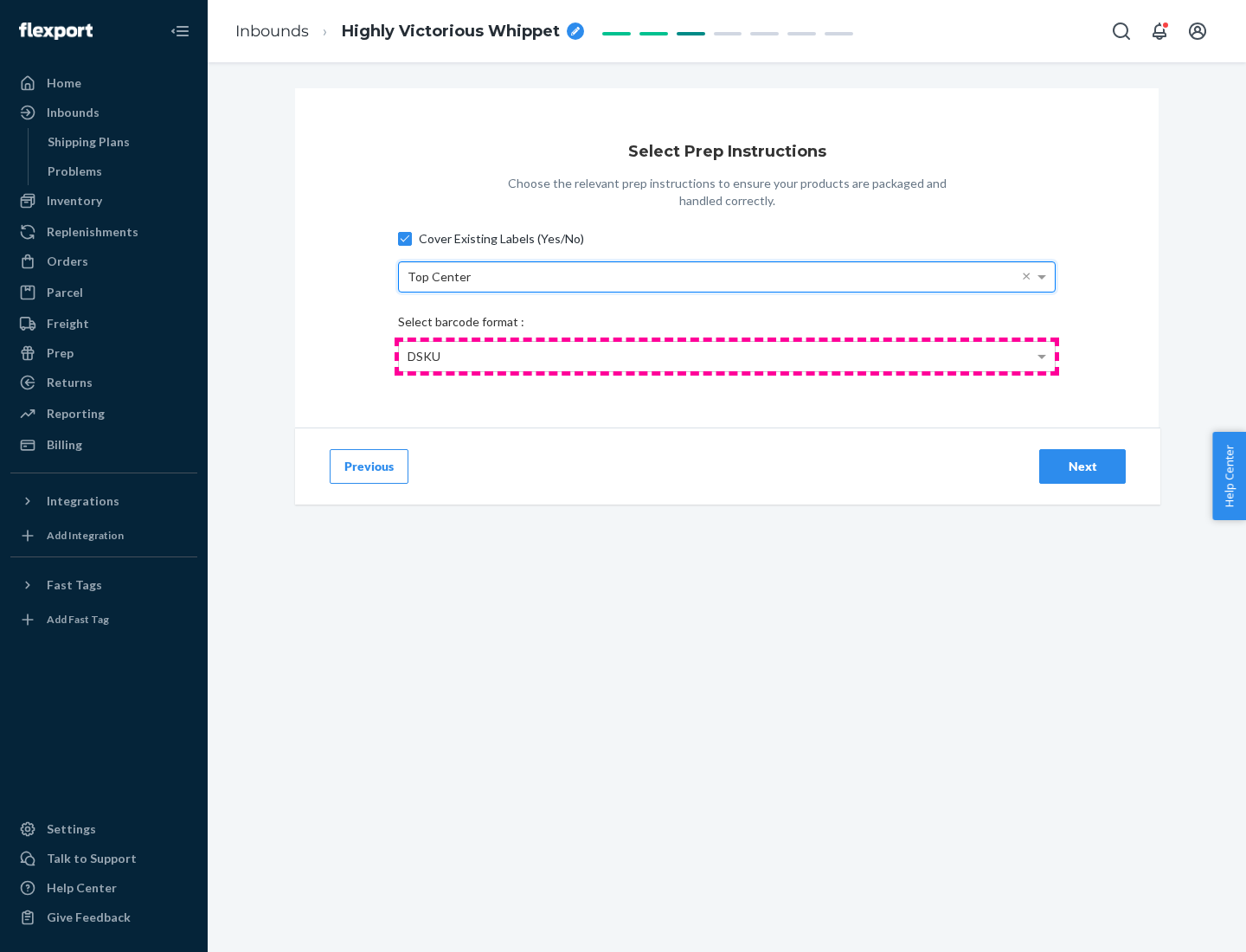
click at [727, 356] on div "DSKU" at bounding box center [726, 357] width 656 height 29
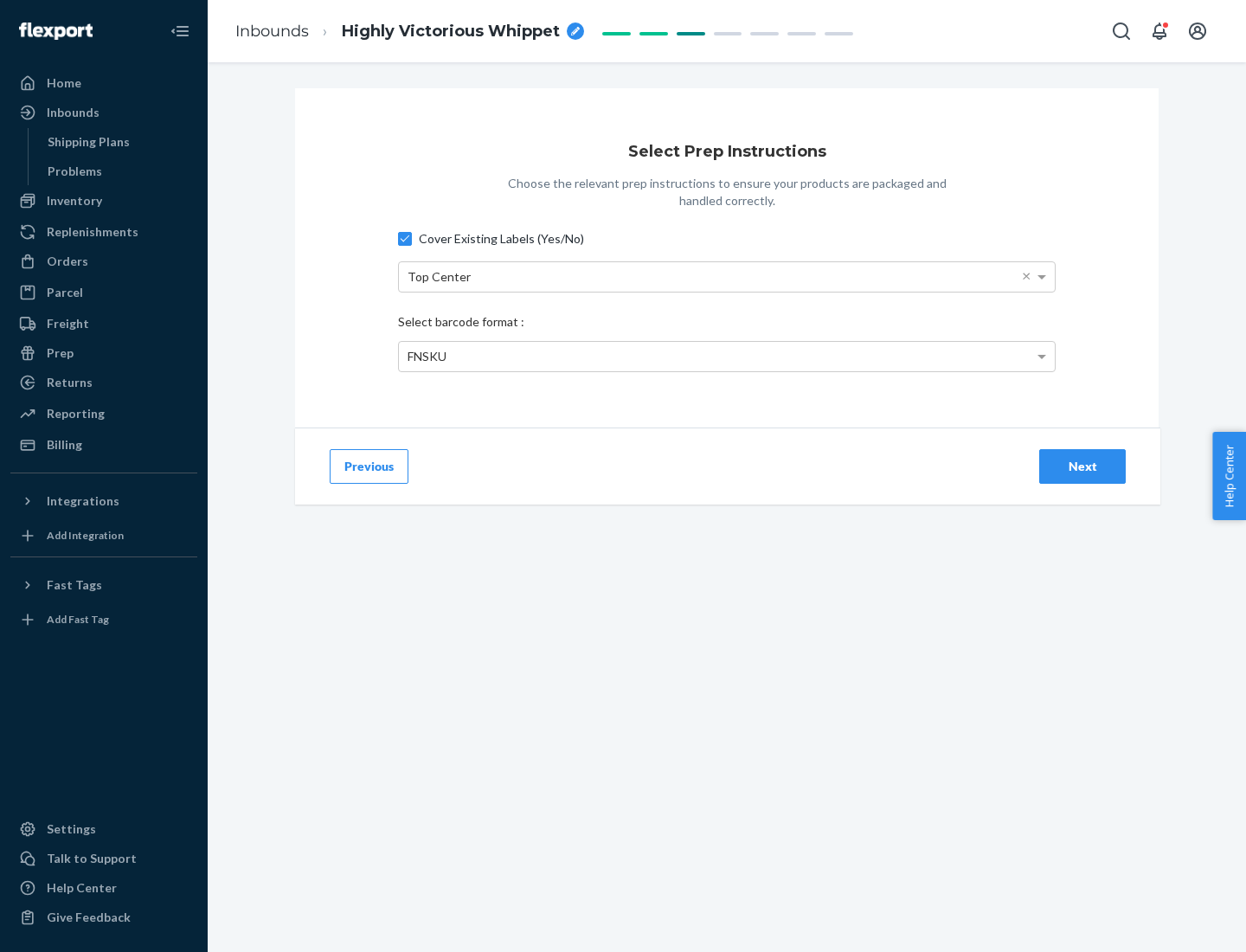
click at [1083, 466] on div "Next" at bounding box center [1083, 466] width 57 height 17
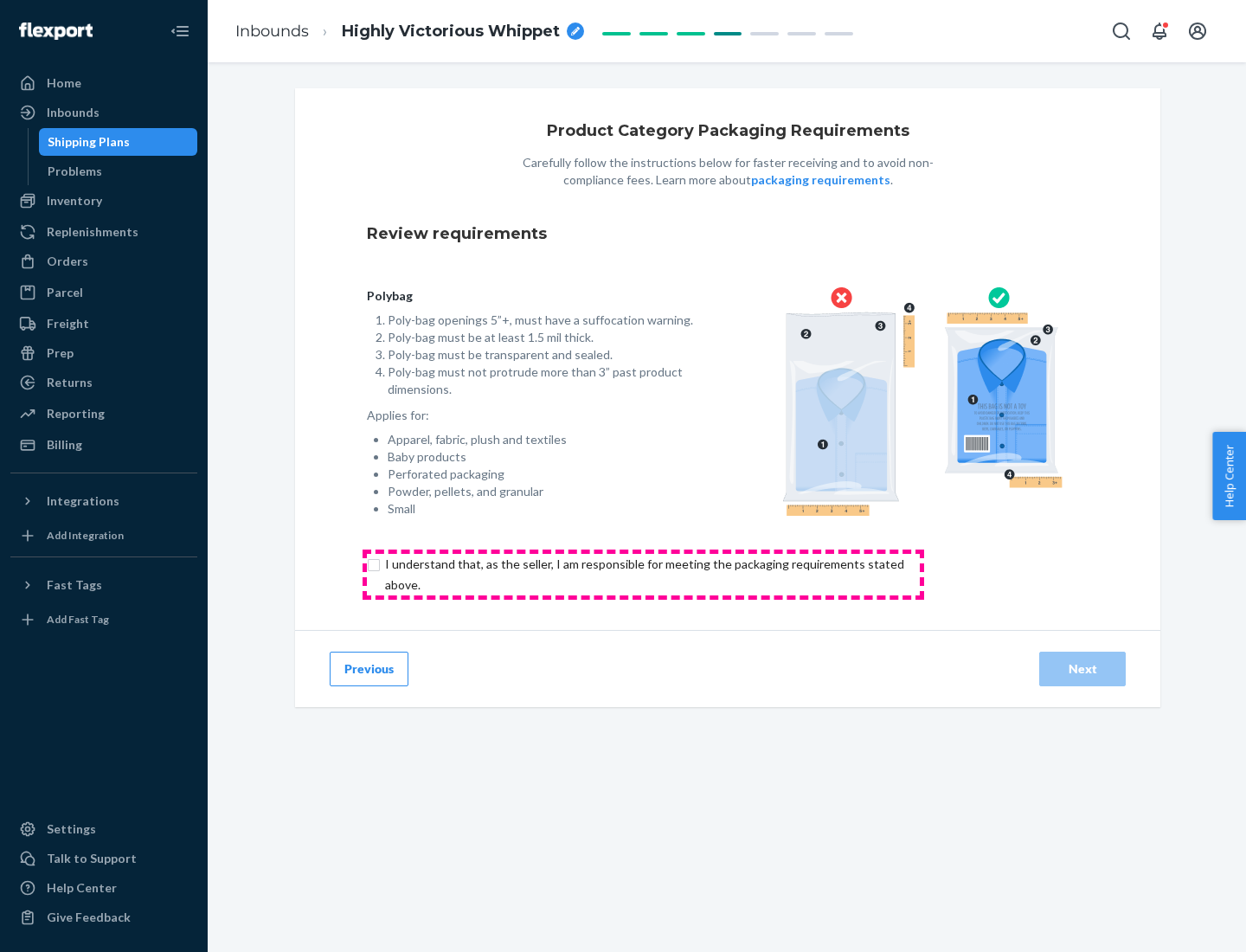
click at [643, 574] on input "checkbox" at bounding box center [654, 574] width 576 height 42
checkbox input "true"
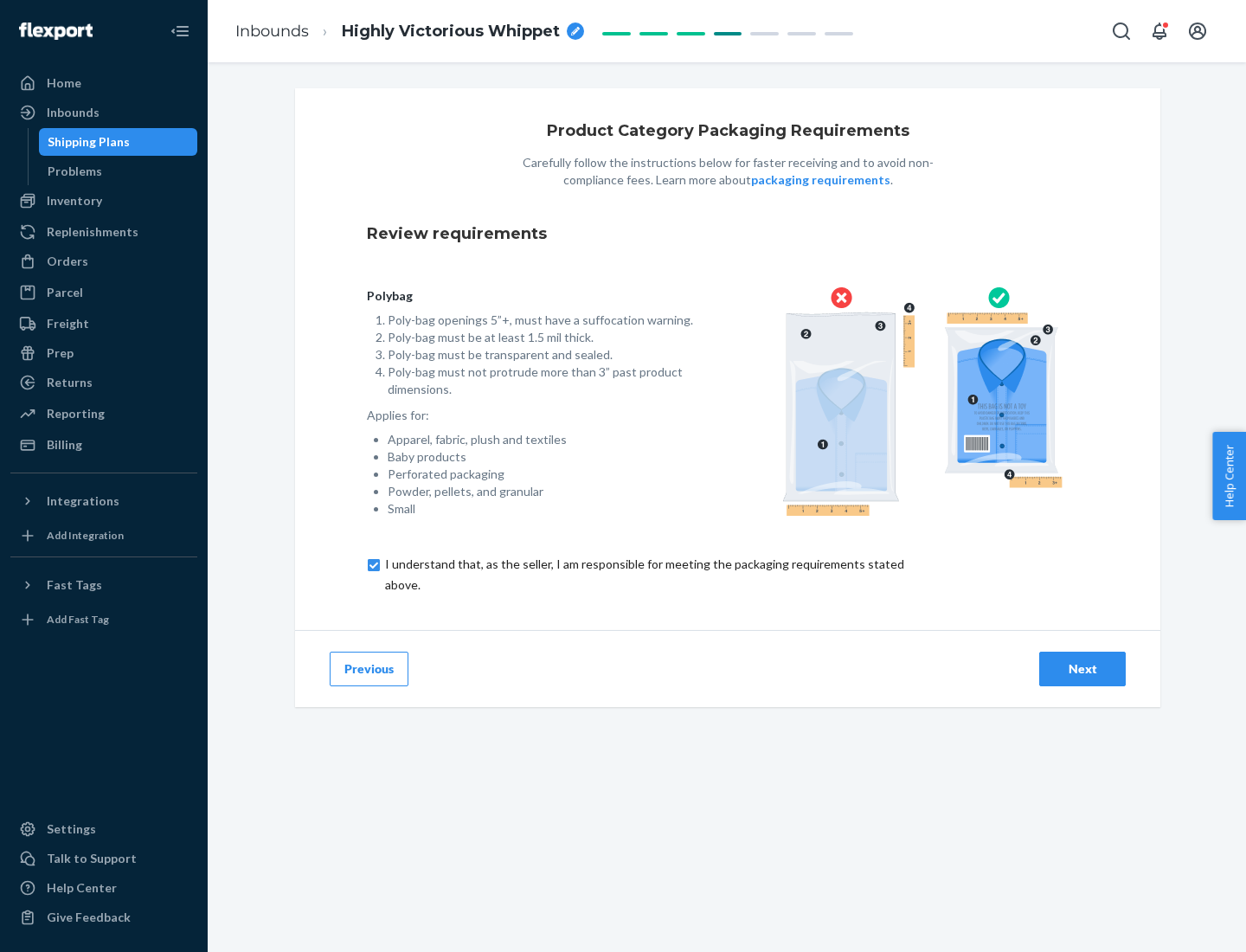
click at [1083, 668] on div "Next" at bounding box center [1083, 668] width 57 height 17
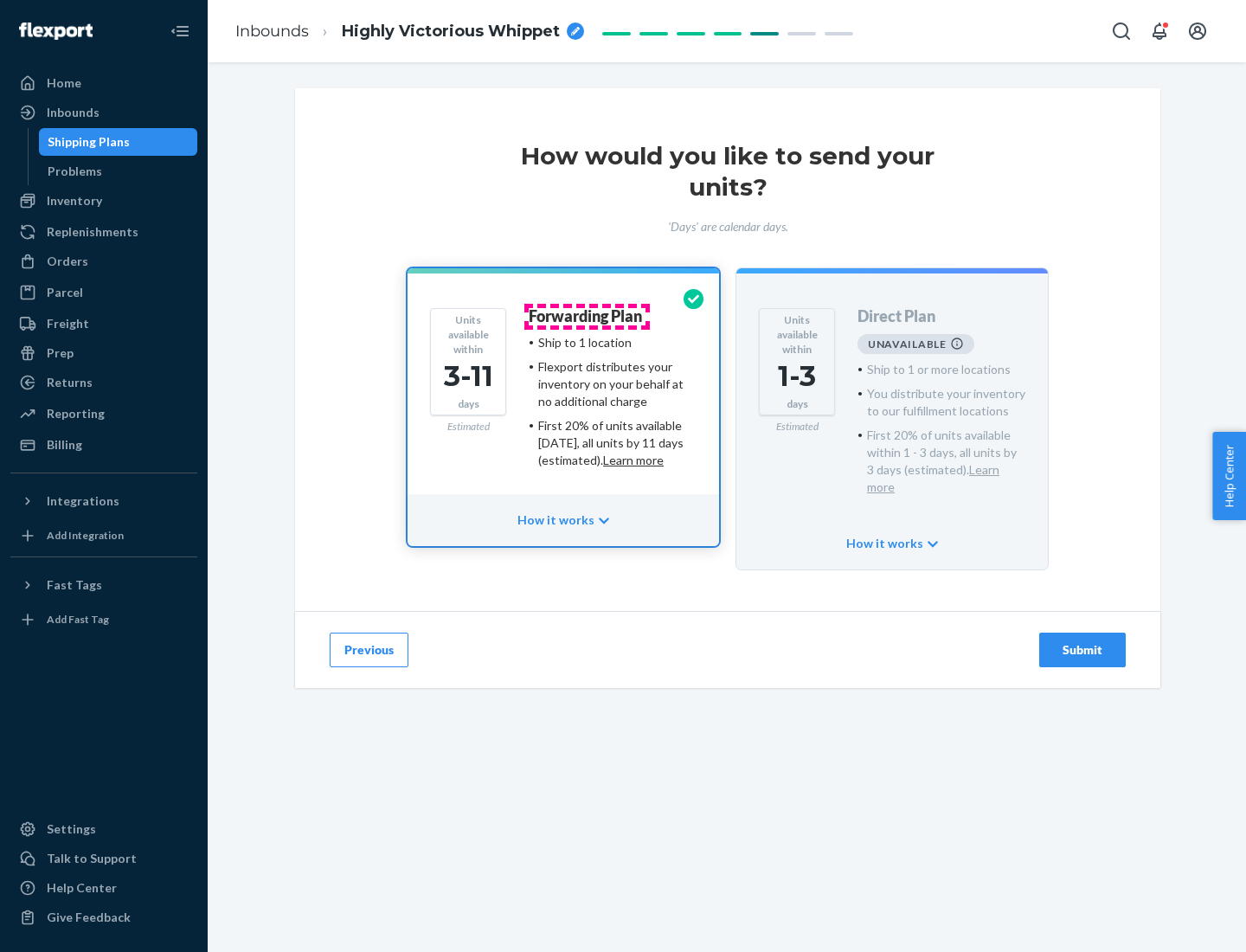
click at [587, 316] on h4 "Forwarding Plan" at bounding box center [586, 316] width 113 height 17
click at [1083, 641] on div "Submit" at bounding box center [1083, 649] width 57 height 17
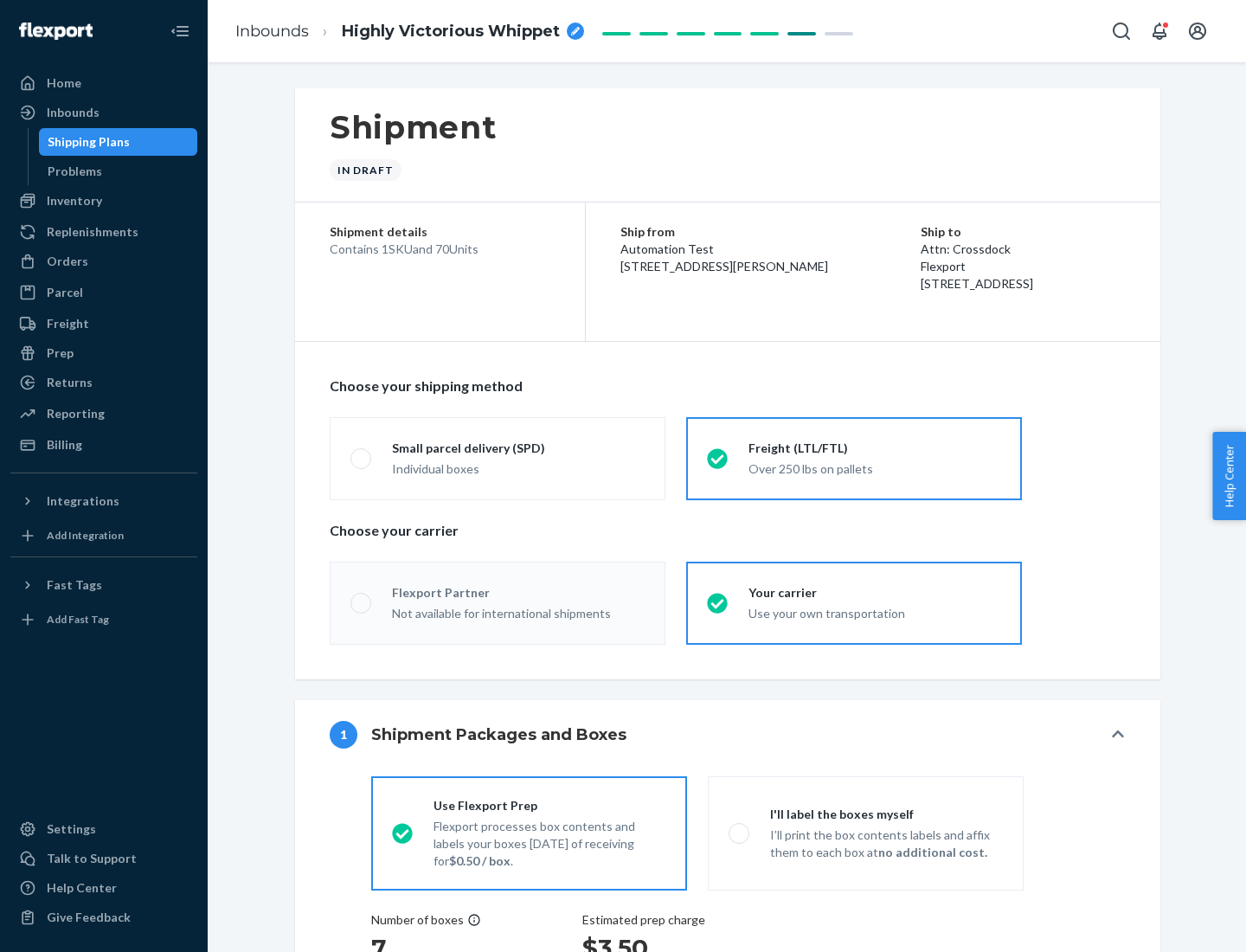
radio input "true"
radio input "false"
radio input "true"
radio input "false"
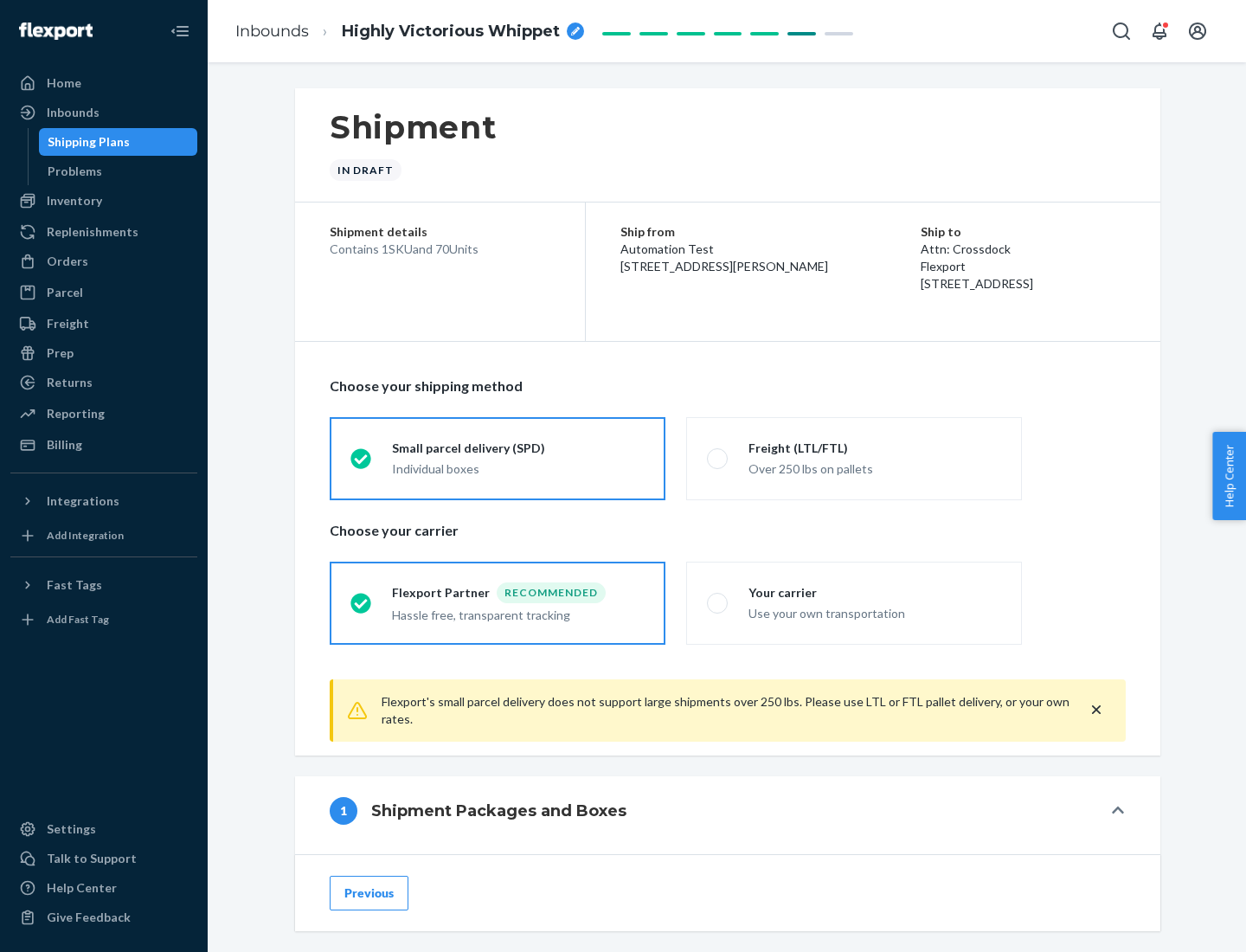
click at [855, 458] on div "Over 250 lbs on pallets" at bounding box center [875, 467] width 253 height 21
click at [719, 458] on input "Freight (LTL/FTL) Over 250 lbs on pallets" at bounding box center [712, 458] width 11 height 11
radio input "true"
radio input "false"
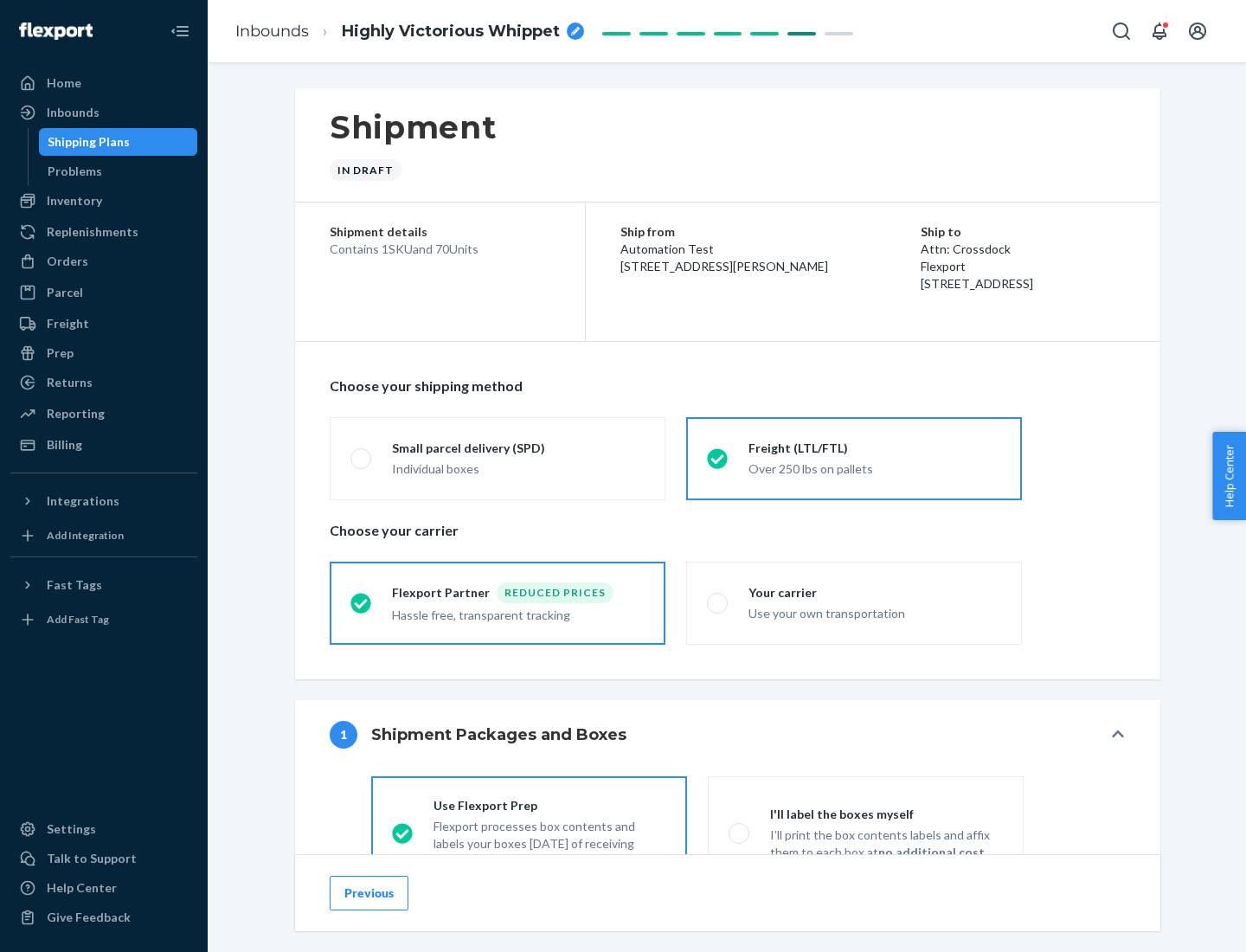
scroll to position [96, 0]
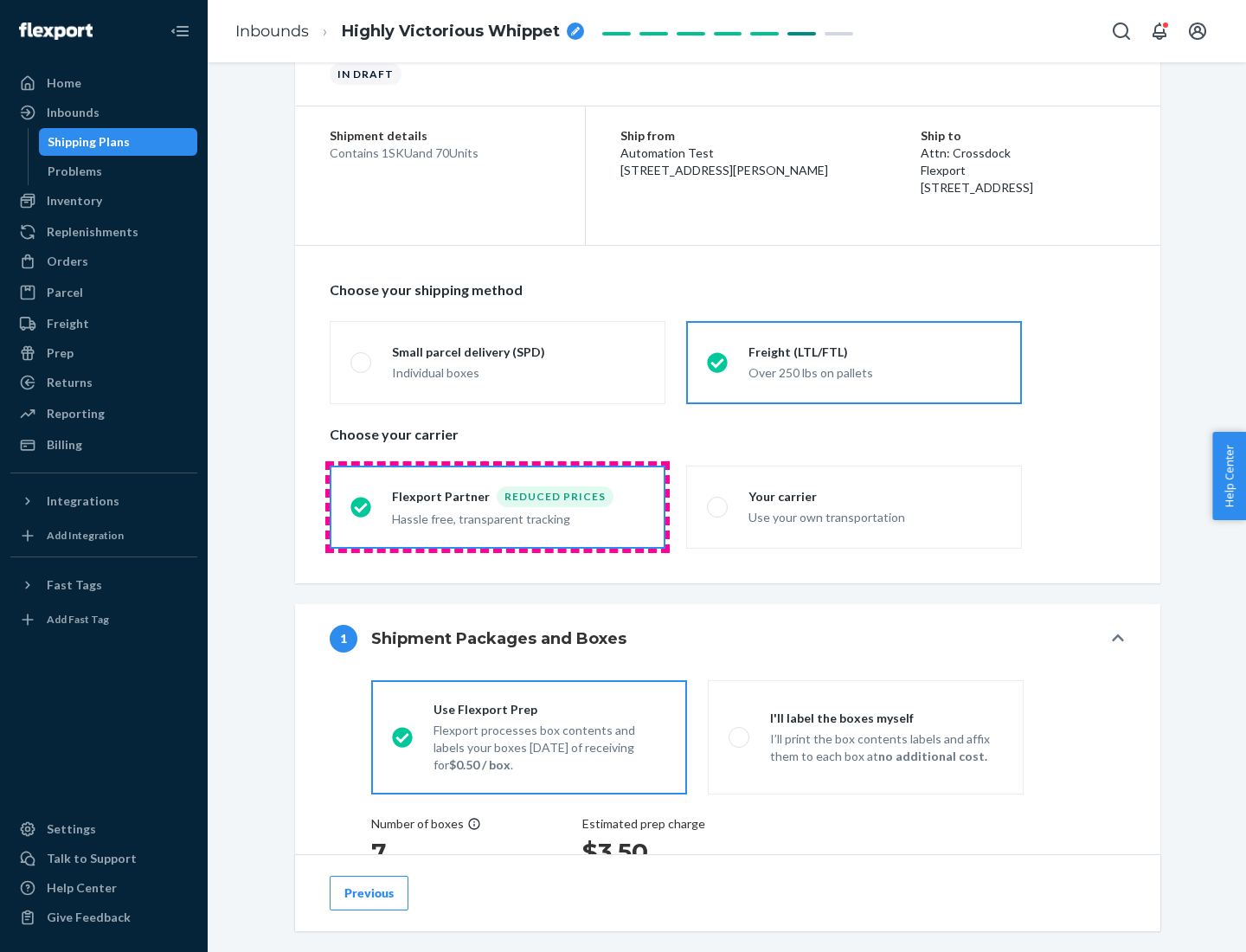
click at [498, 507] on div "Hassle free, transparent tracking" at bounding box center [518, 517] width 253 height 21
click at [362, 506] on input "Flexport Partner Reduced prices Hassle free, transparent tracking" at bounding box center [356, 506] width 11 height 11
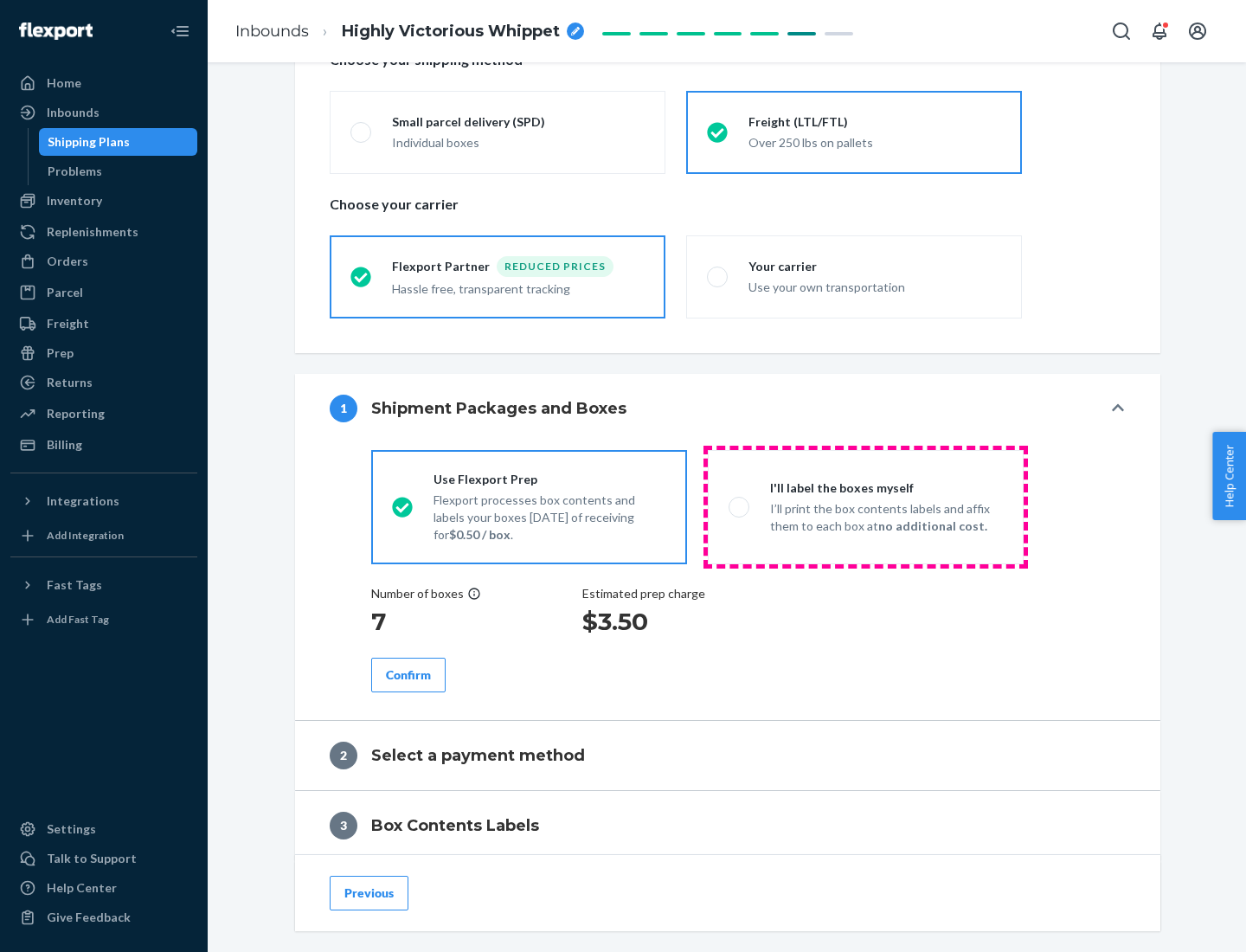
click at [866, 506] on p "I’ll print the box contents labels and affix them to each box at no additional …" at bounding box center [887, 517] width 233 height 35
click at [740, 506] on input "I'll label the boxes myself I’ll print the box contents labels and affix them t…" at bounding box center [734, 506] width 11 height 11
radio input "true"
radio input "false"
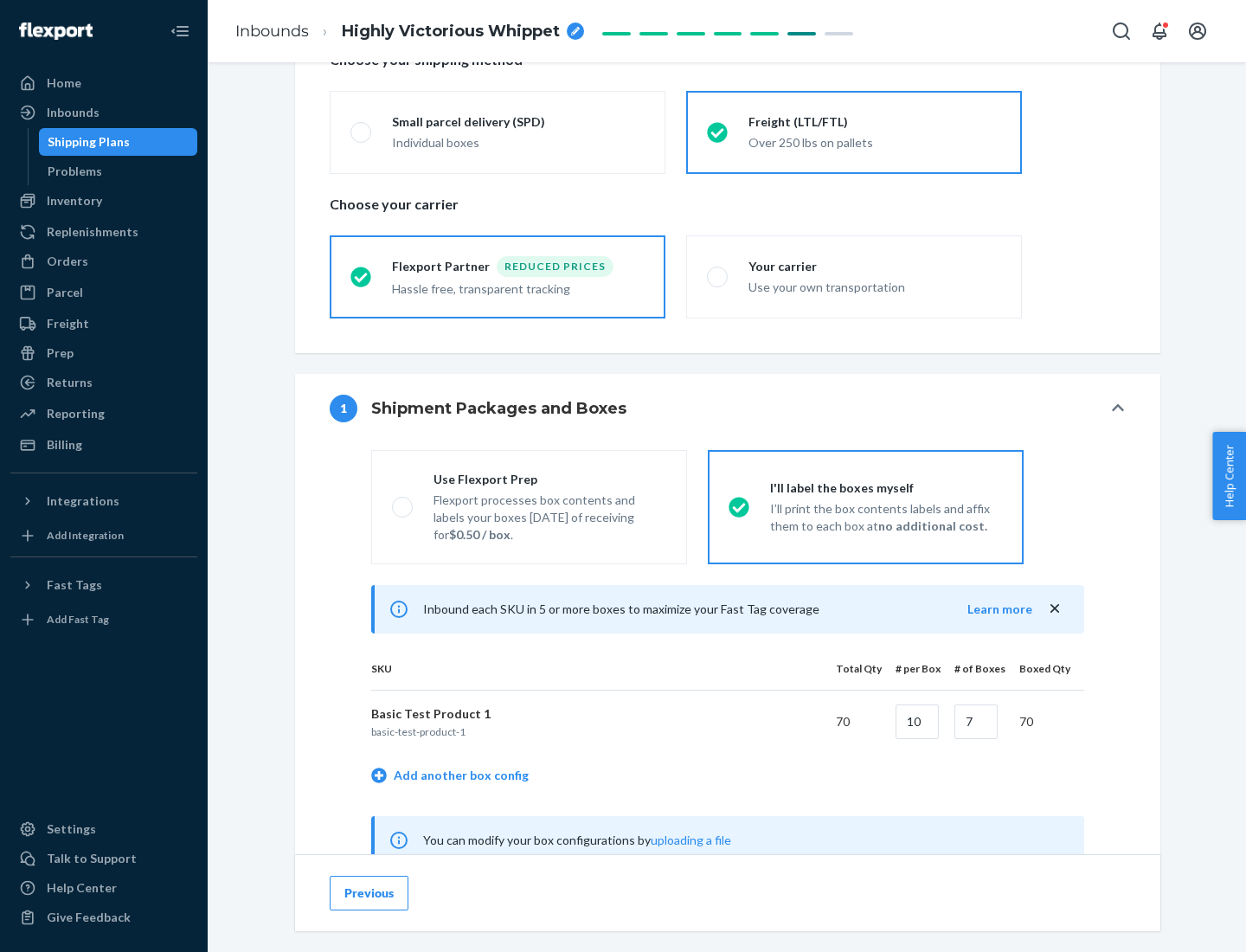
scroll to position [541, 0]
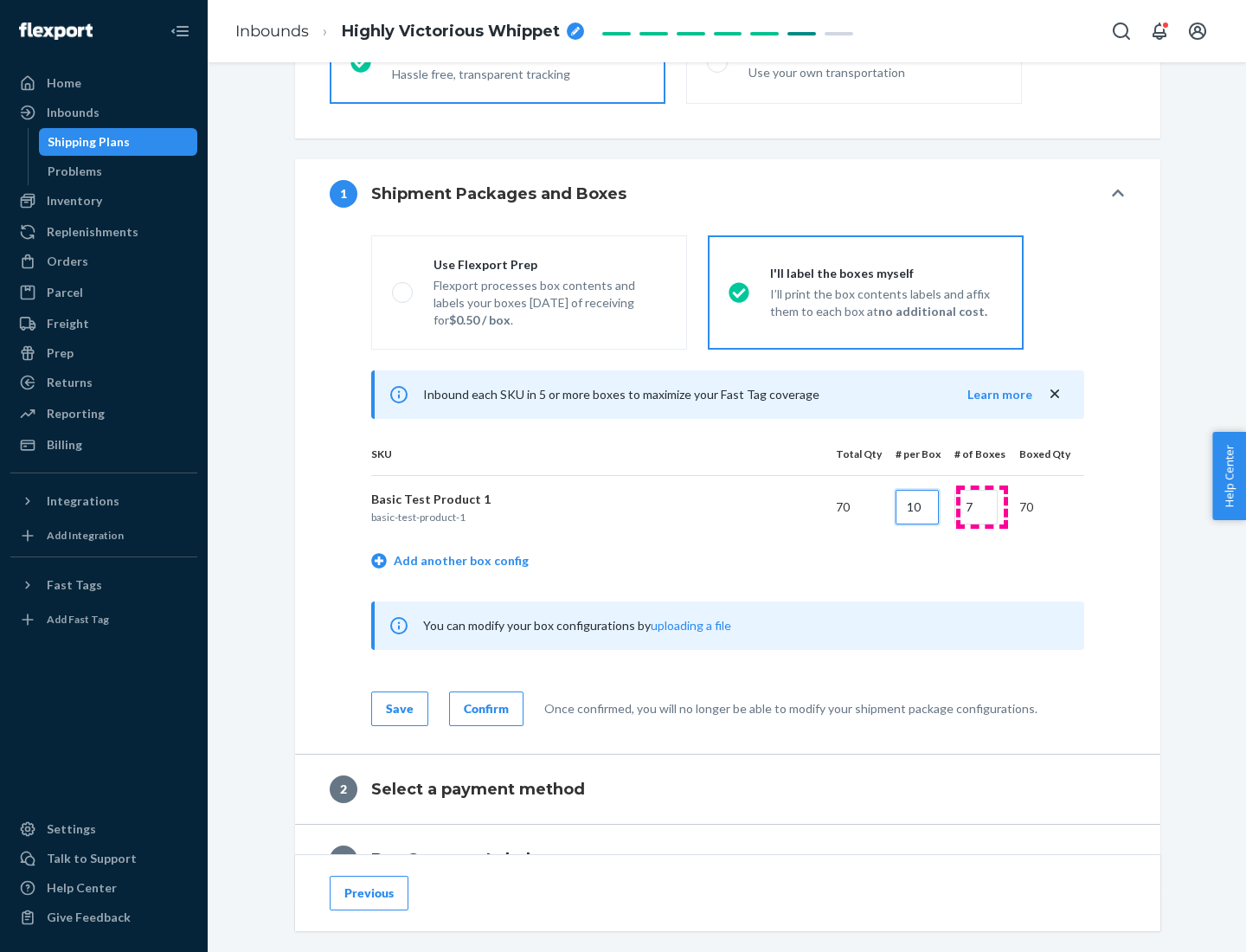
type input "10"
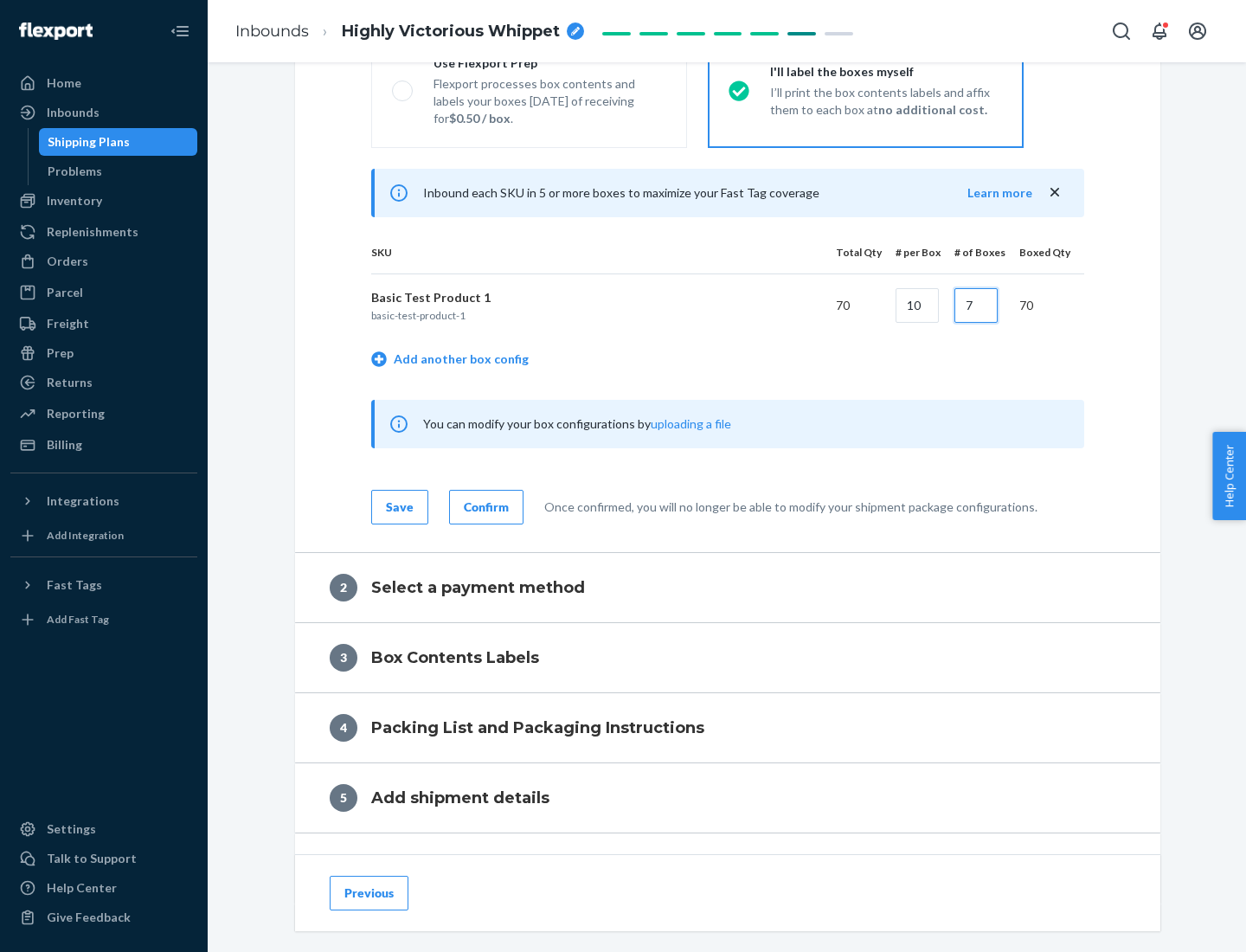
type input "7"
click at [483, 506] on div "Confirm" at bounding box center [486, 507] width 45 height 17
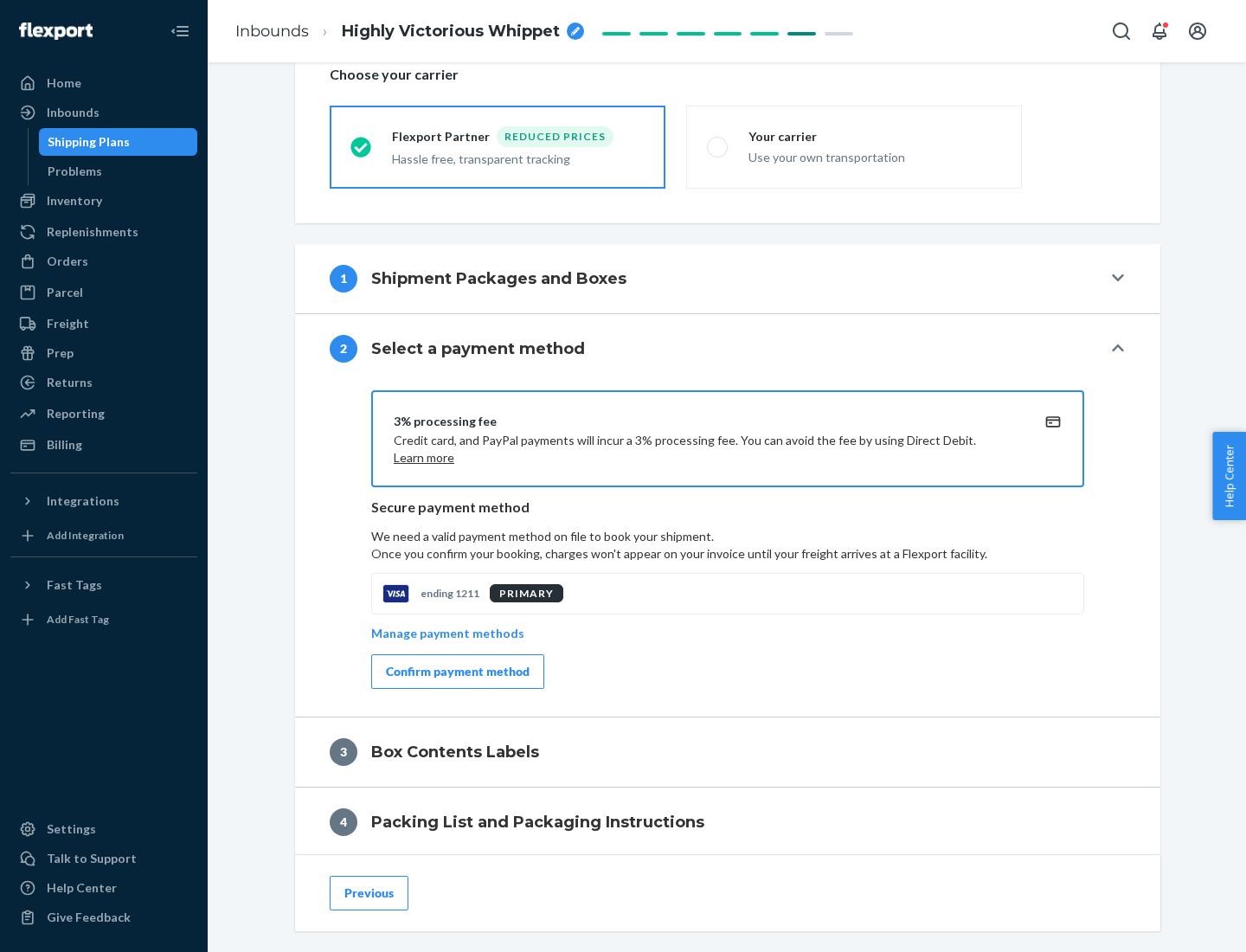
scroll to position [620, 0]
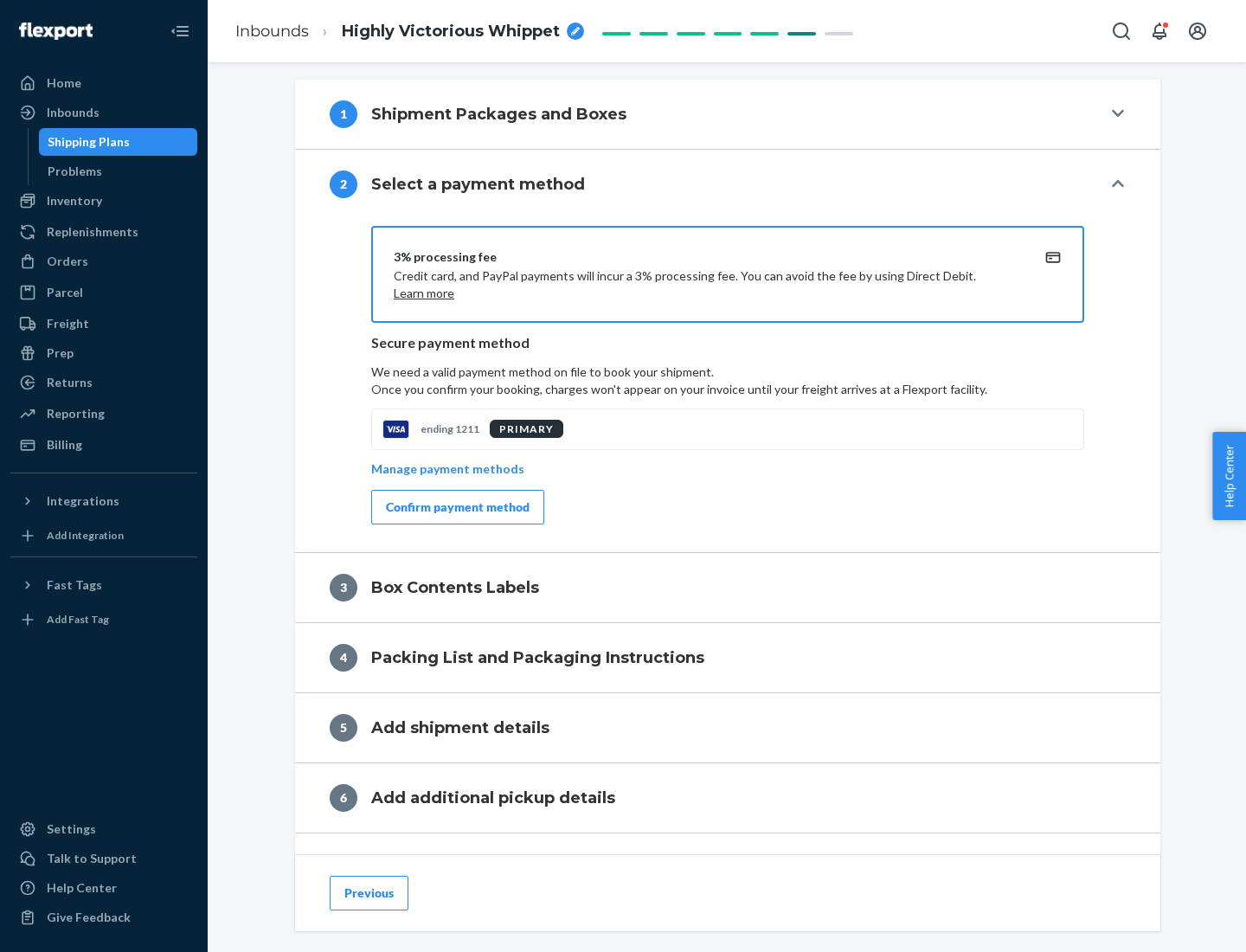
click at [456, 507] on div "Confirm payment method" at bounding box center [458, 507] width 144 height 17
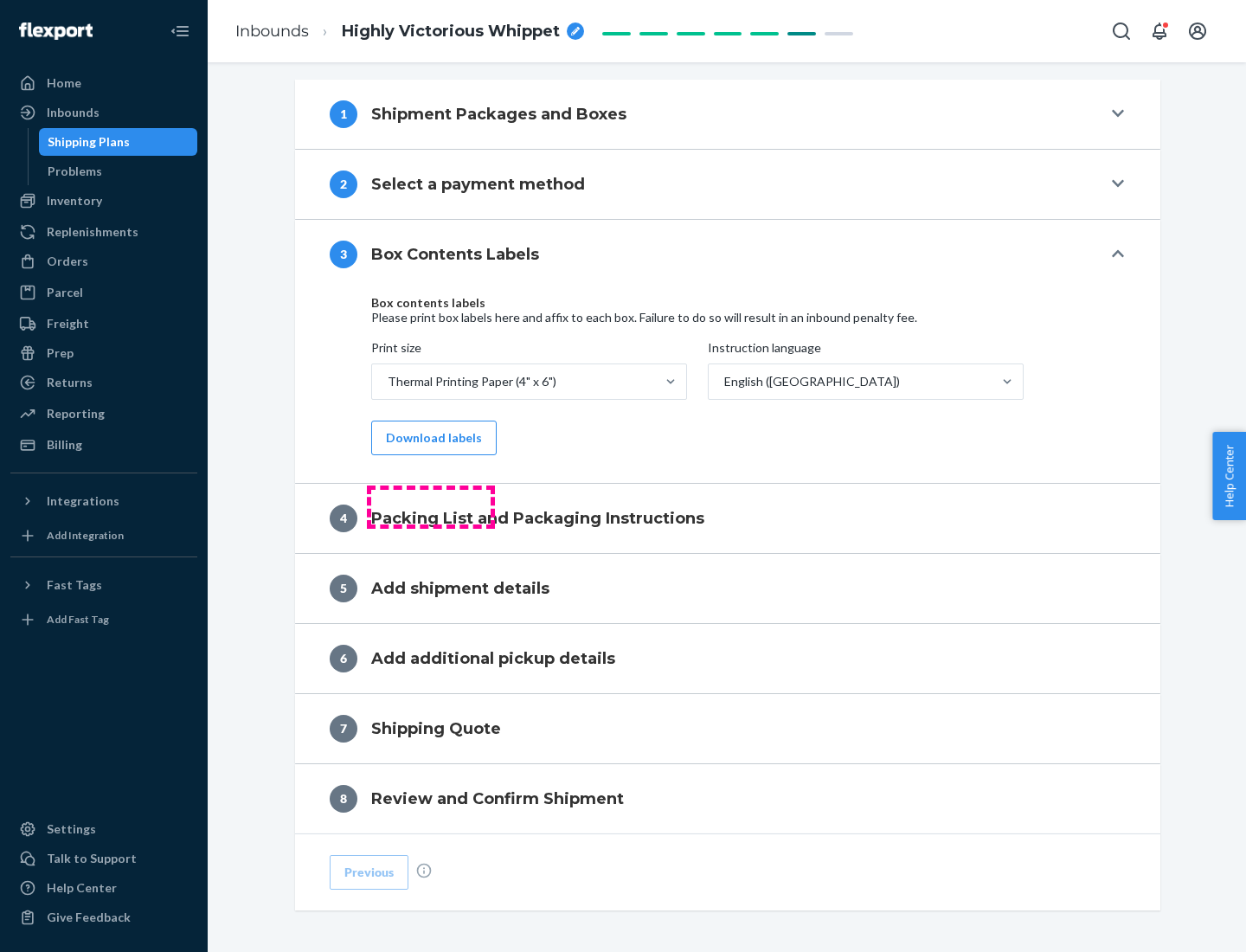
scroll to position [551, 0]
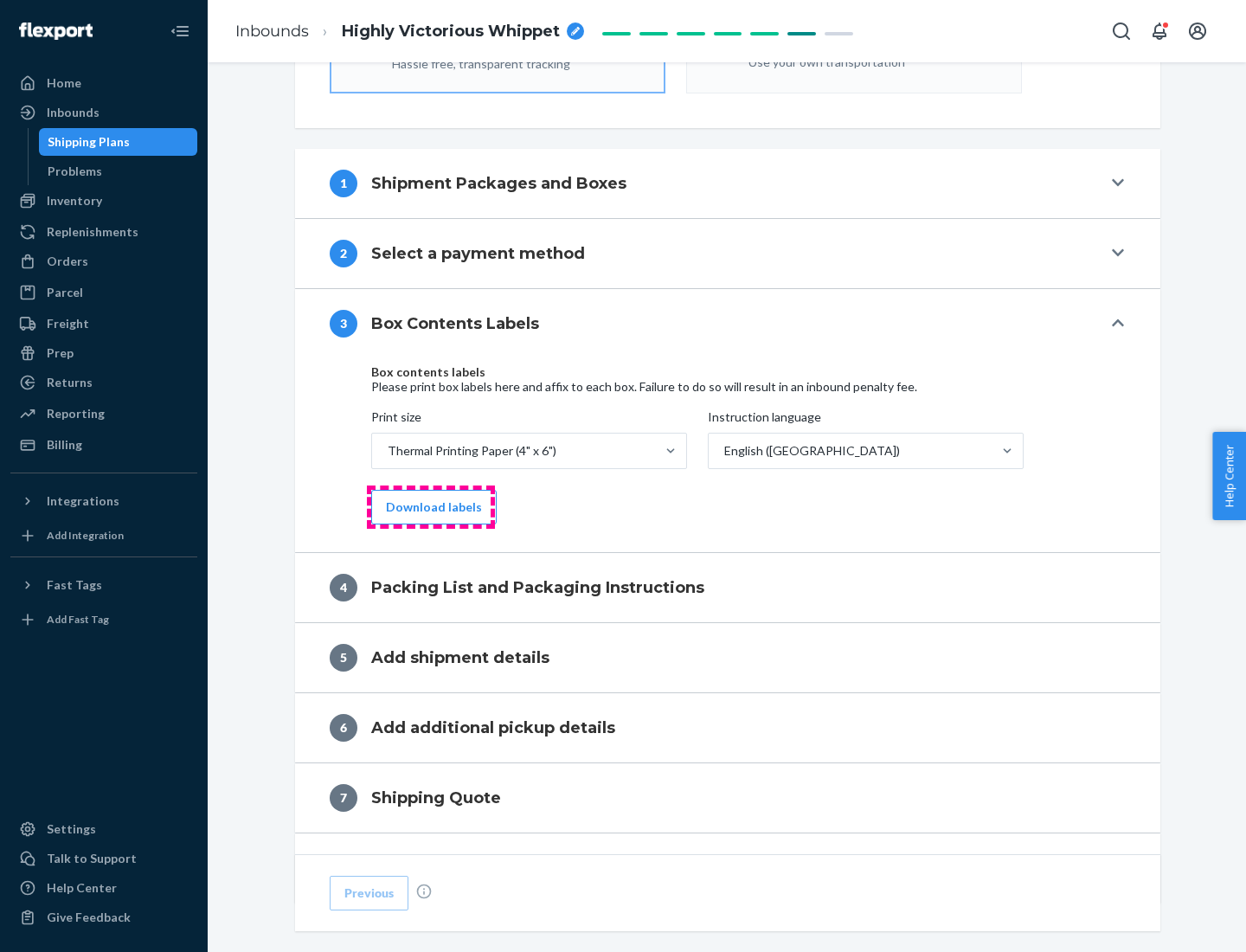
click at [431, 507] on button "Download labels" at bounding box center [434, 507] width 126 height 35
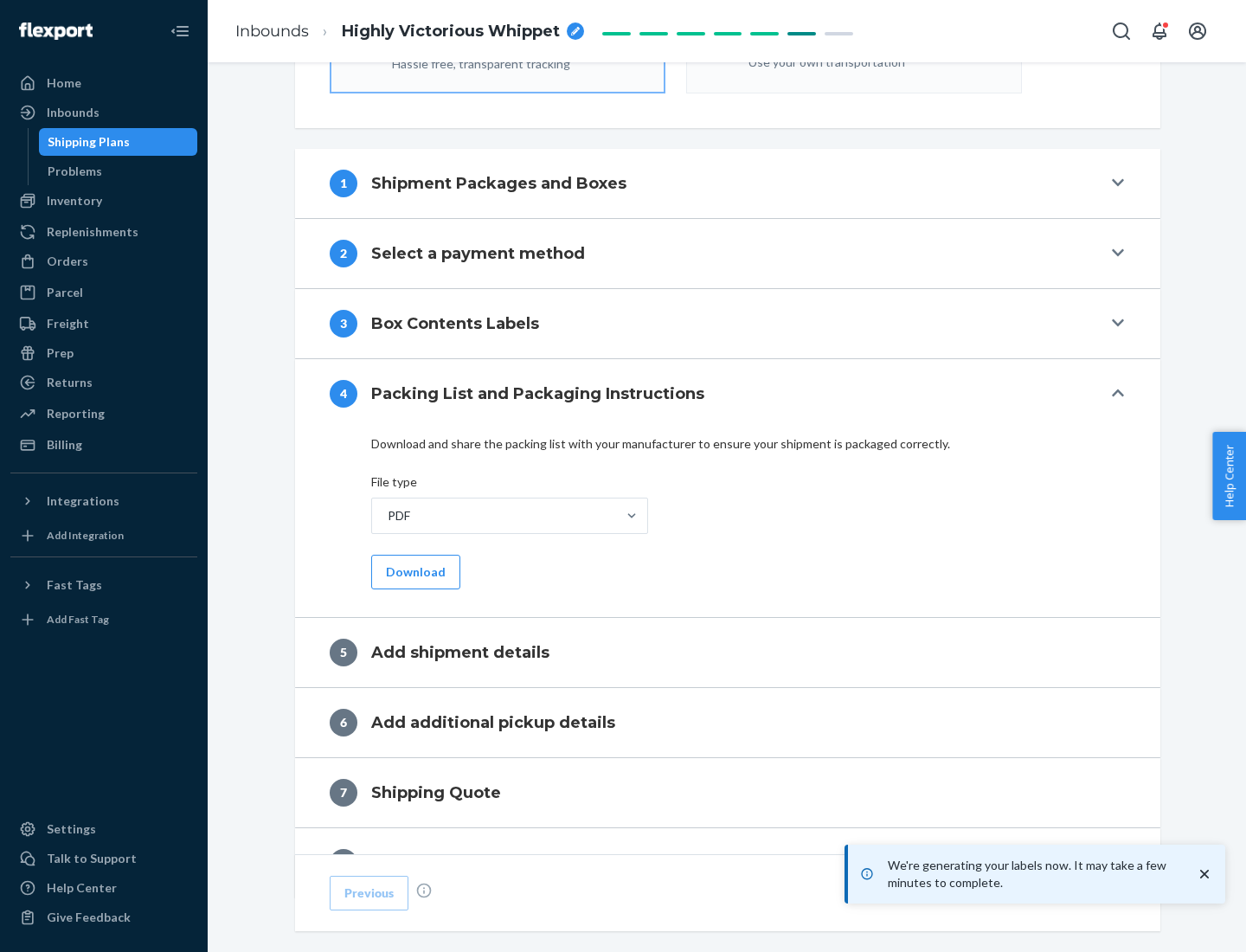
scroll to position [616, 0]
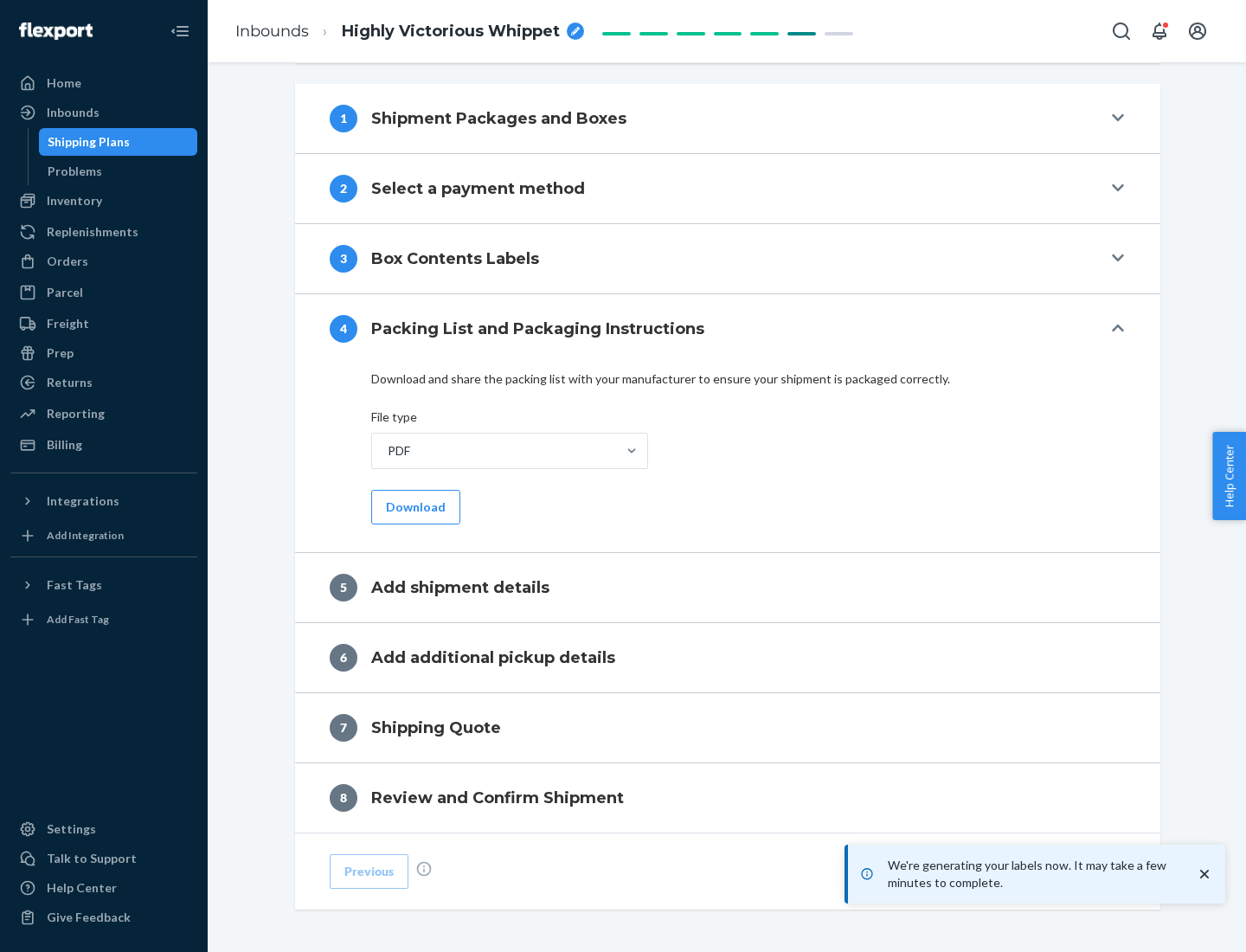
click at [414, 506] on button "Download" at bounding box center [416, 507] width 89 height 35
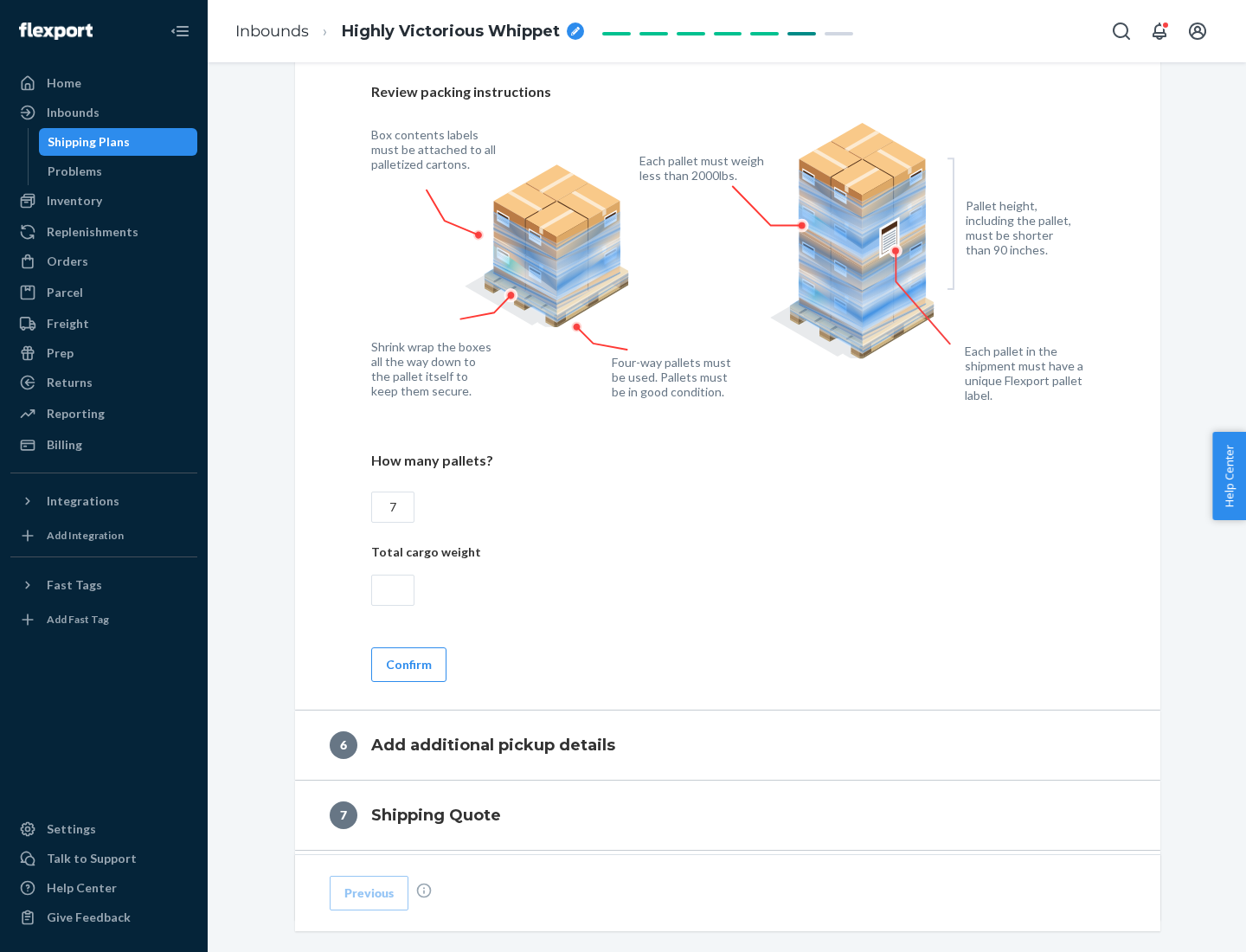
scroll to position [1194, 0]
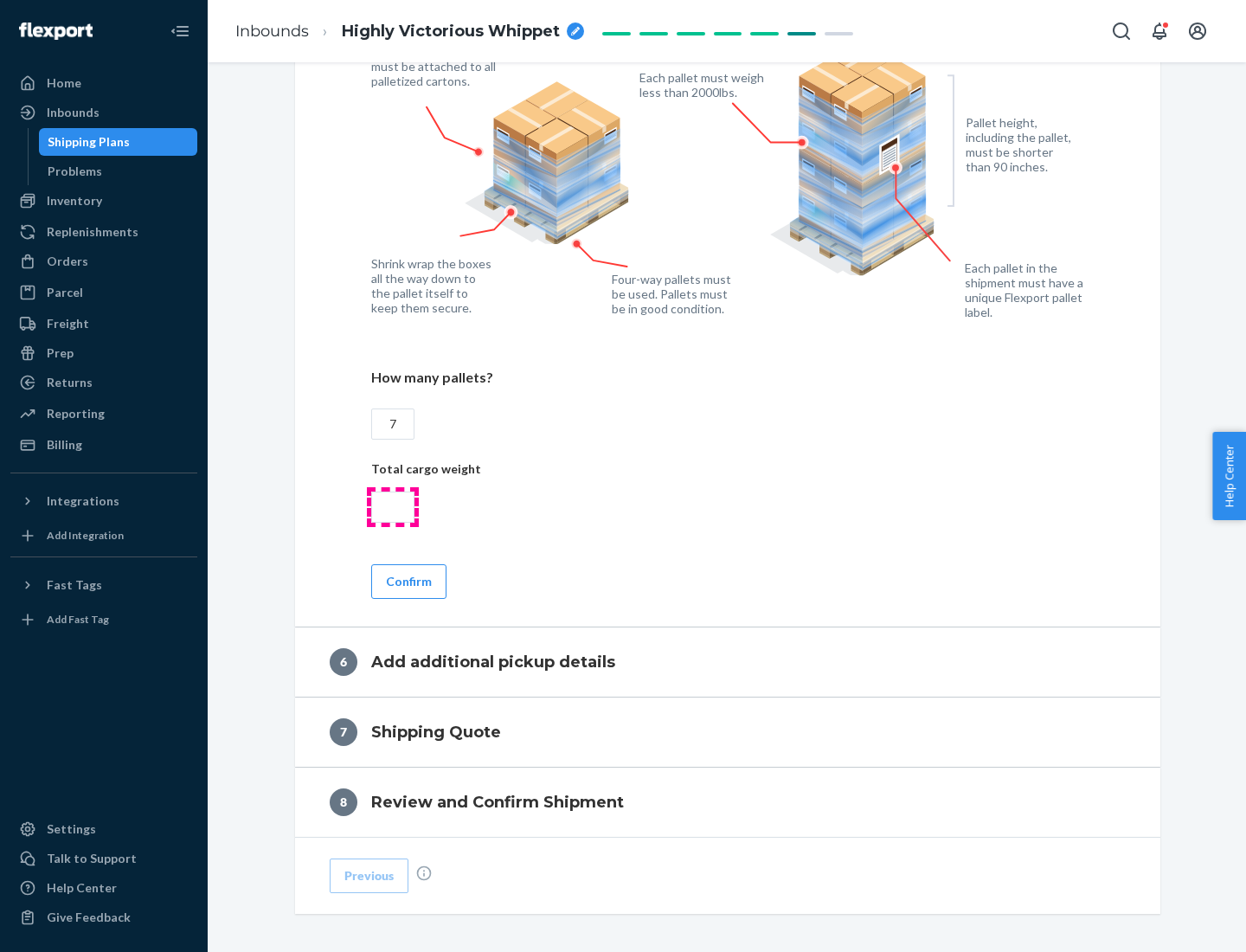
type input "7"
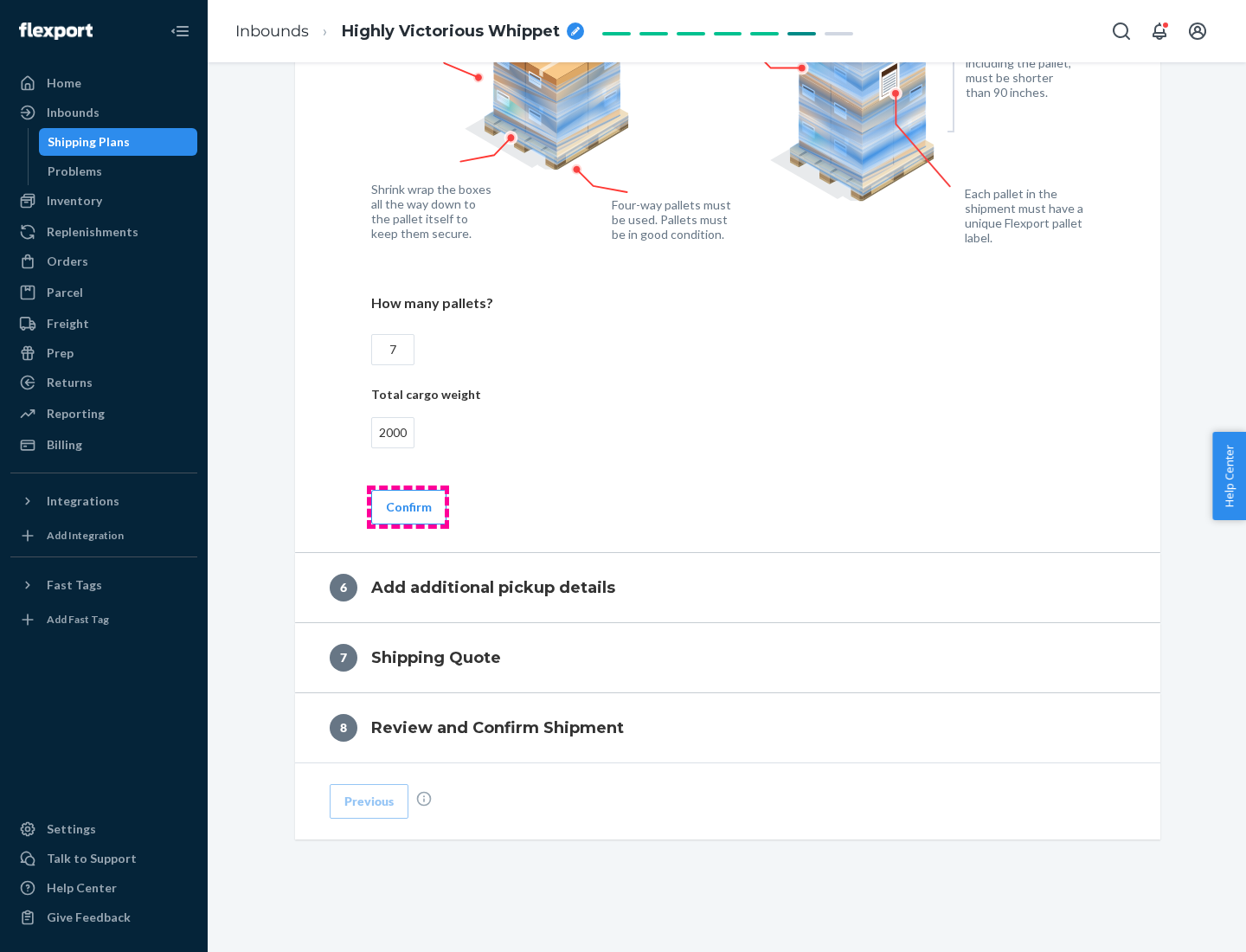
type input "2000"
click at [408, 506] on button "Confirm" at bounding box center [409, 507] width 76 height 35
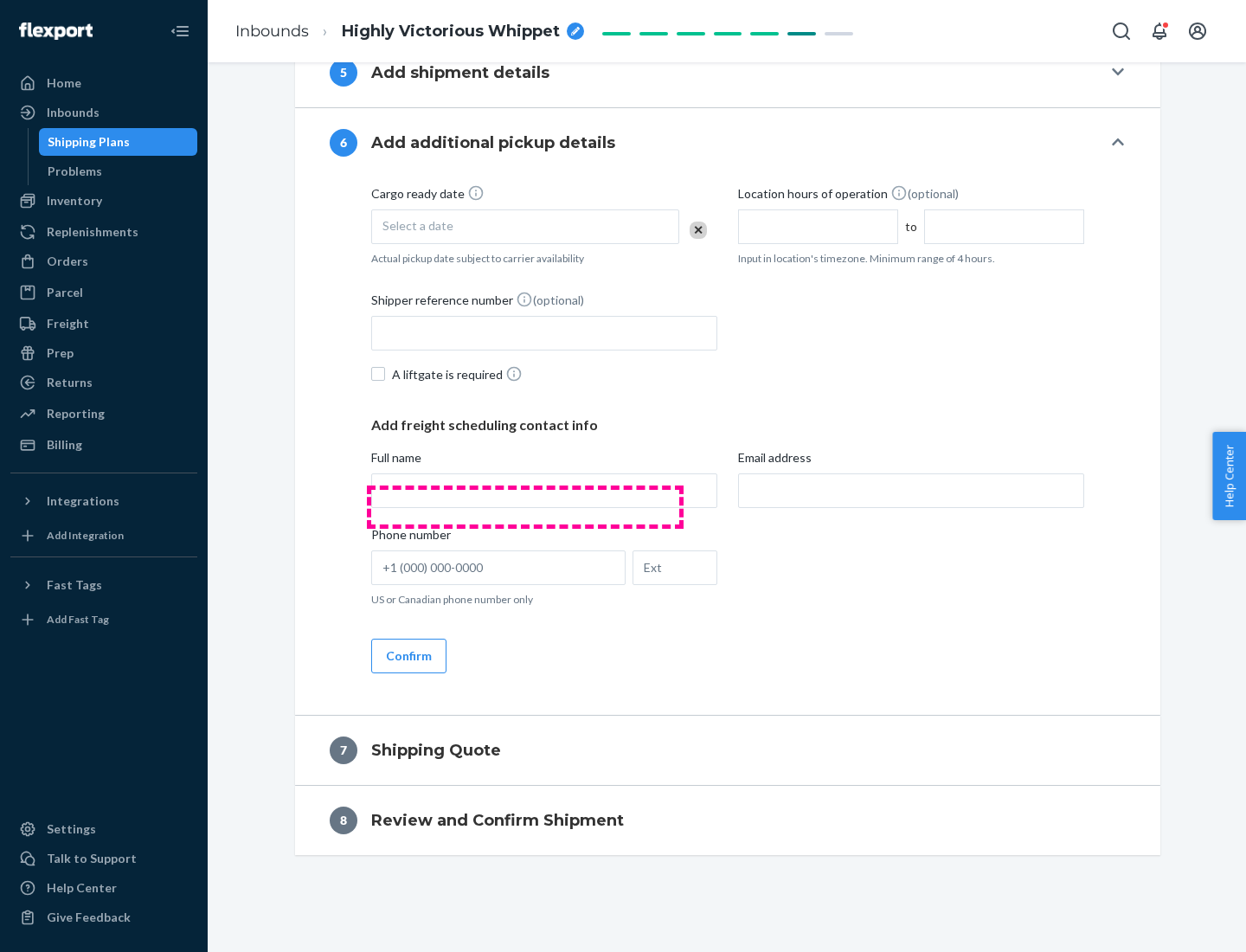
scroll to position [662, 0]
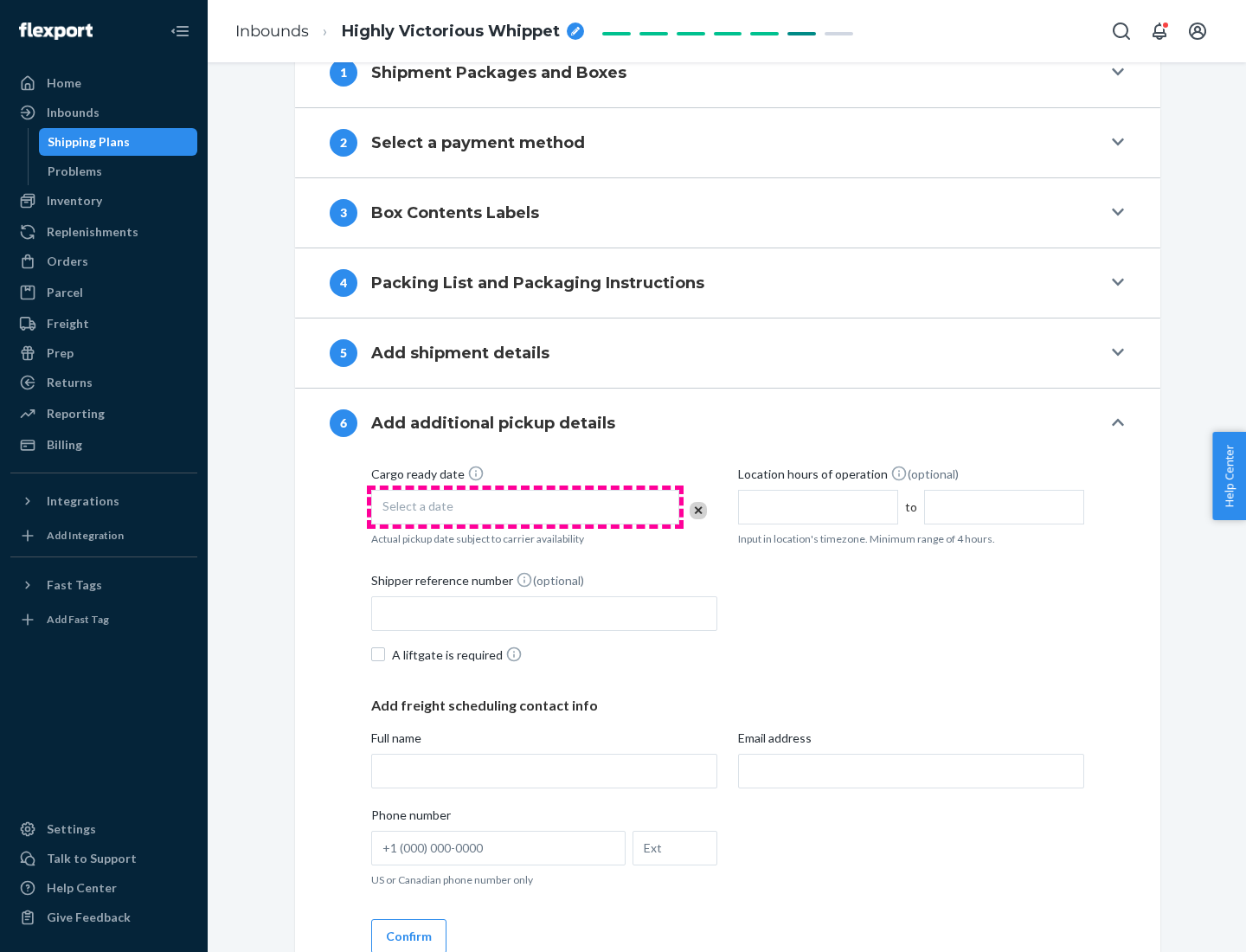
click at [525, 506] on div "Select a date" at bounding box center [525, 507] width 308 height 35
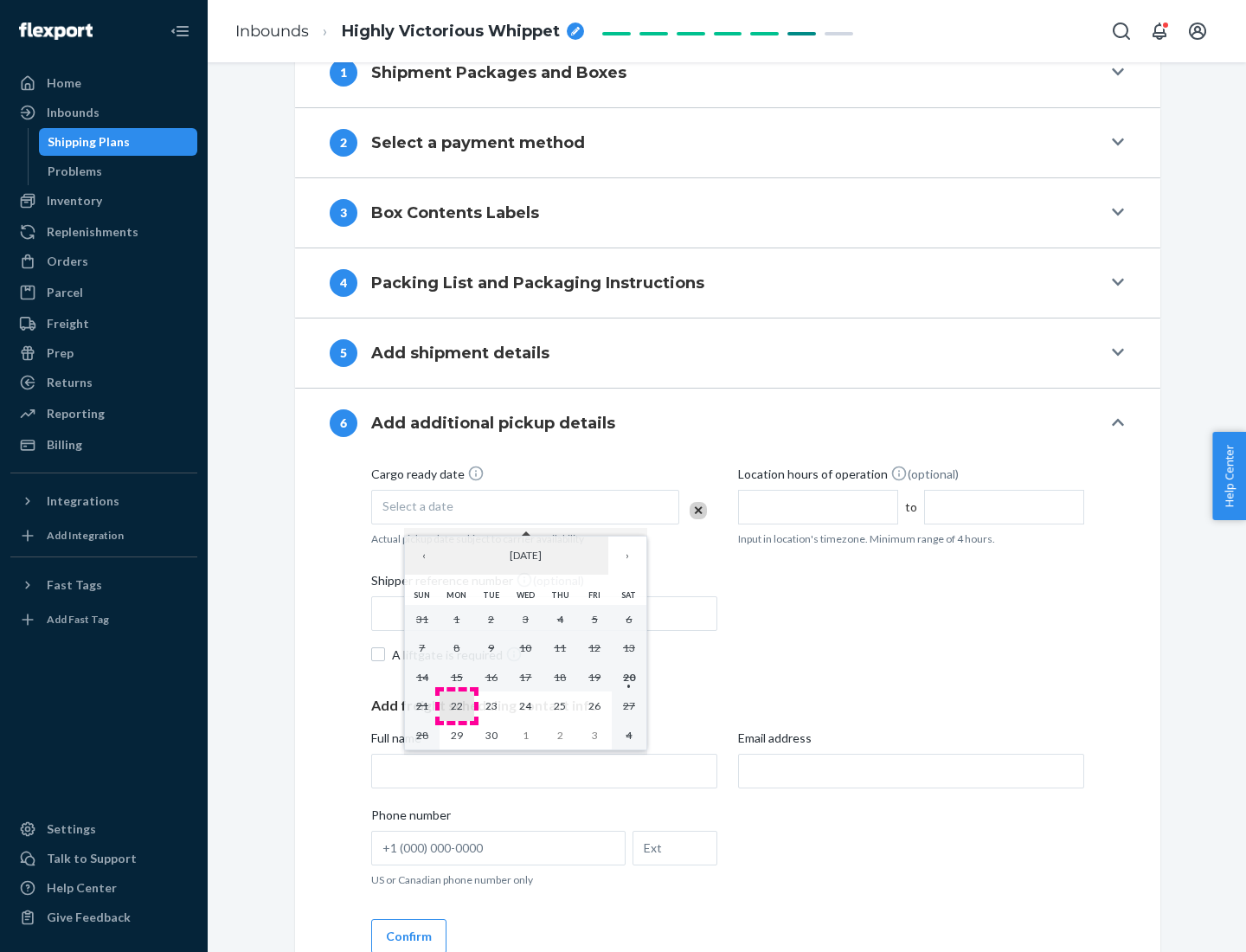
click at [456, 705] on abbr "22" at bounding box center [456, 706] width 12 height 13
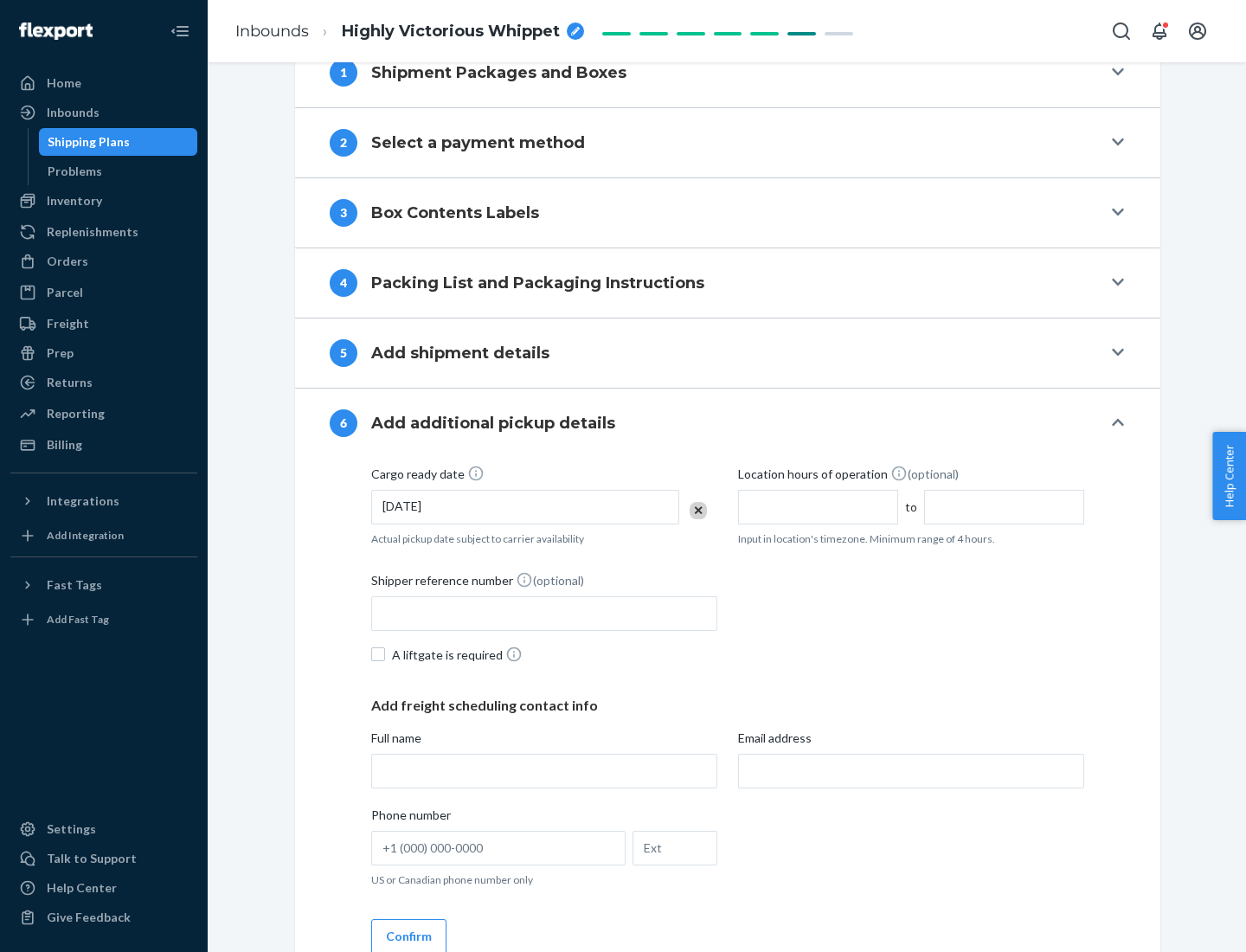
scroll to position [926, 0]
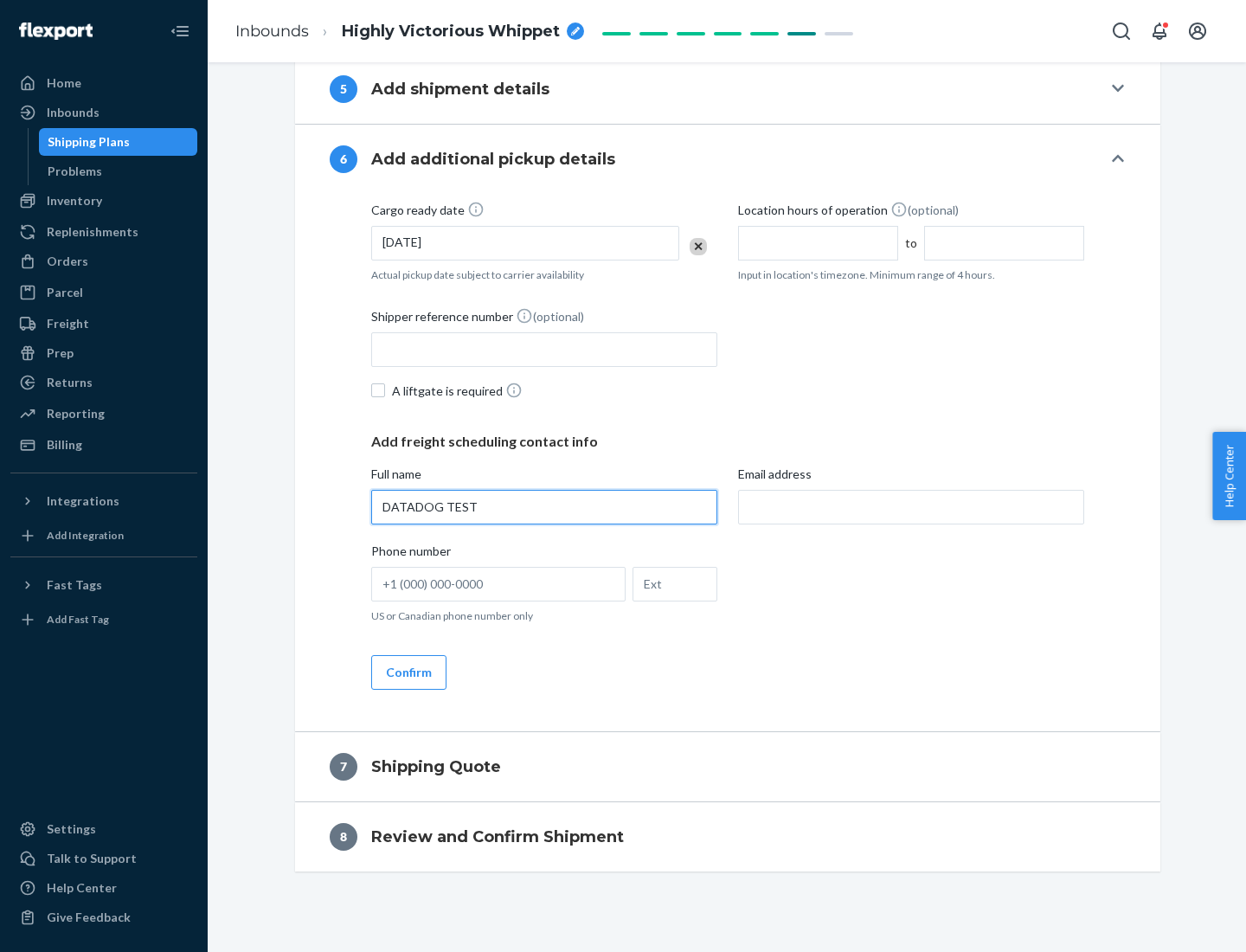
type input "DATADOG TEST"
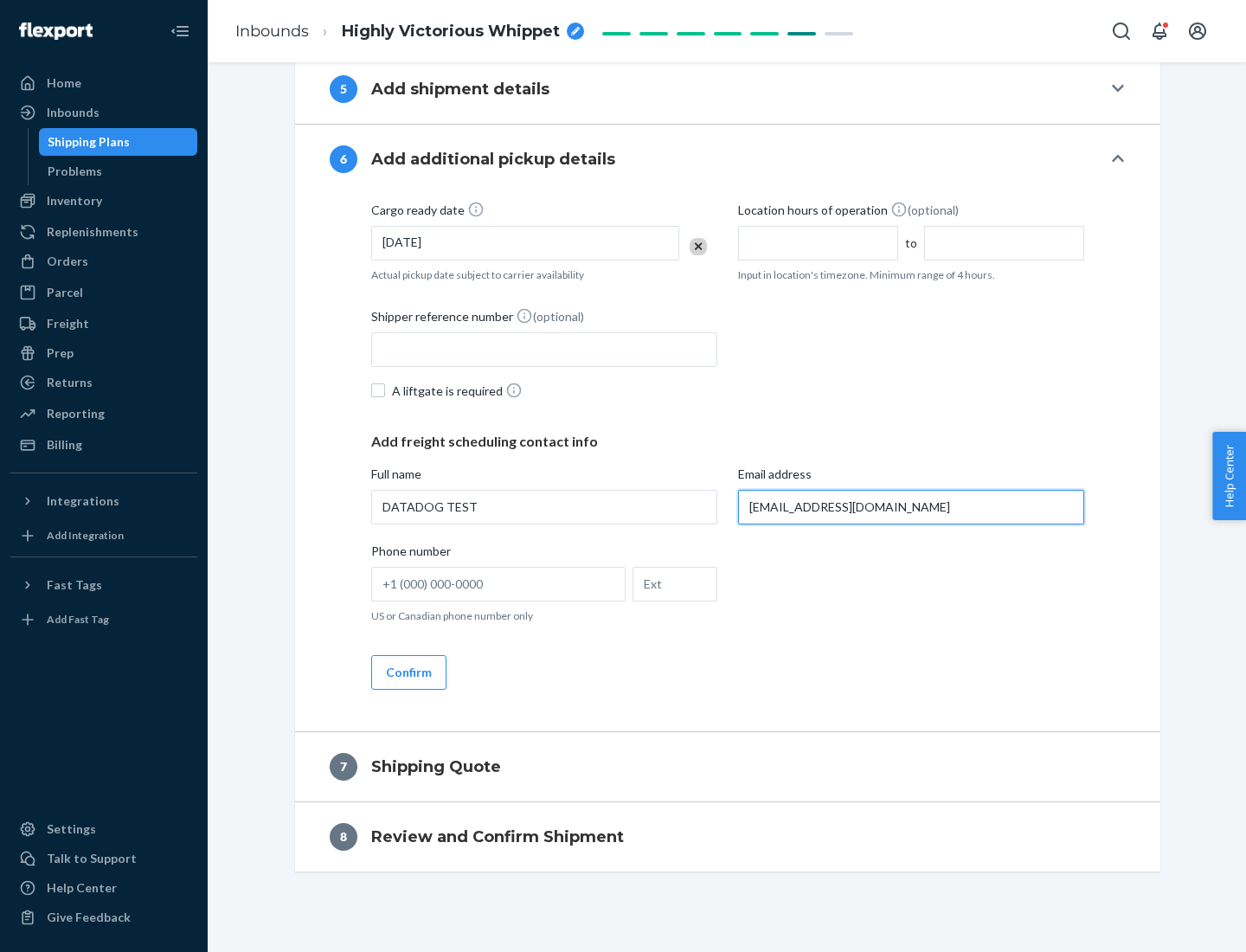
scroll to position [942, 0]
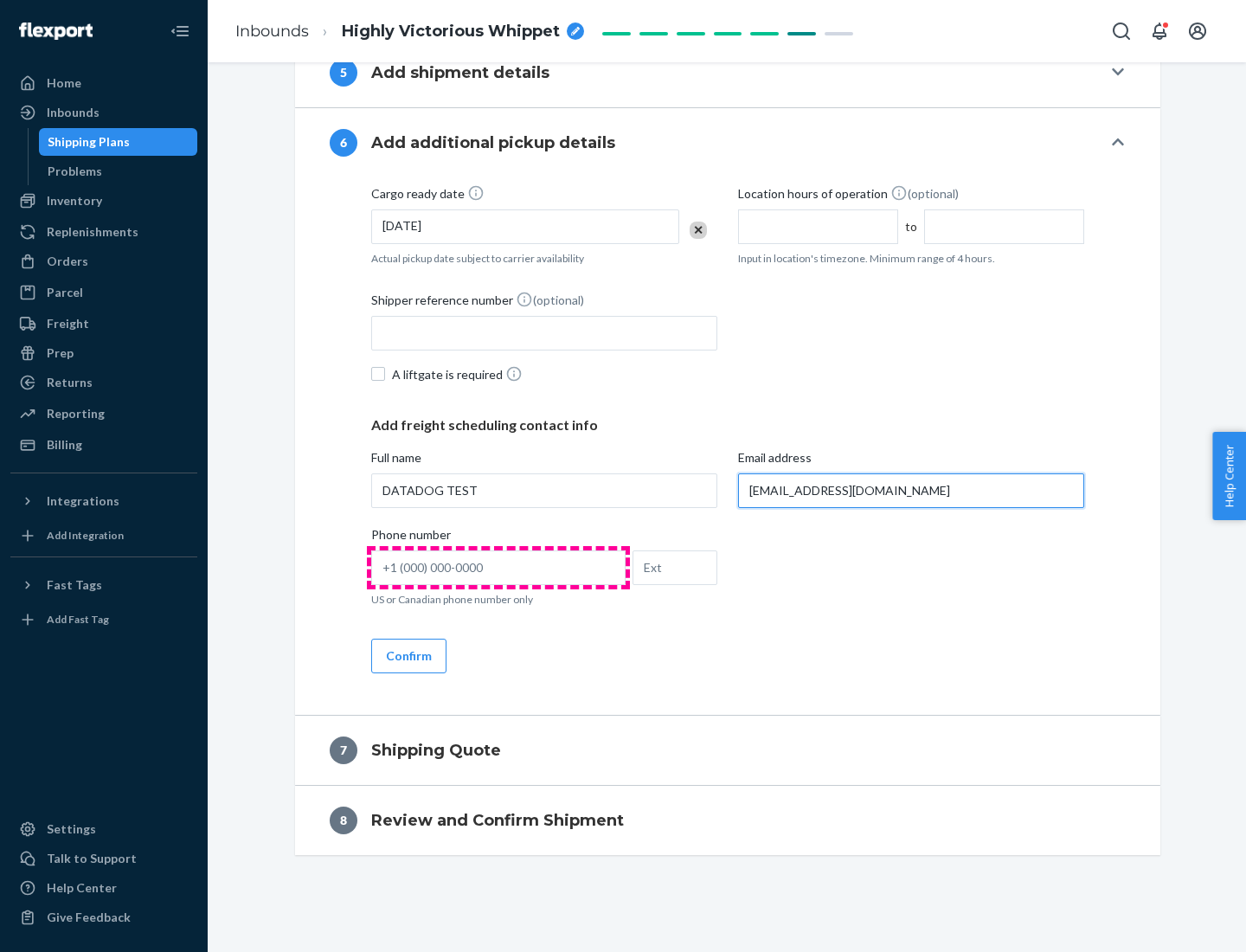
type input "[EMAIL_ADDRESS][DOMAIN_NAME]"
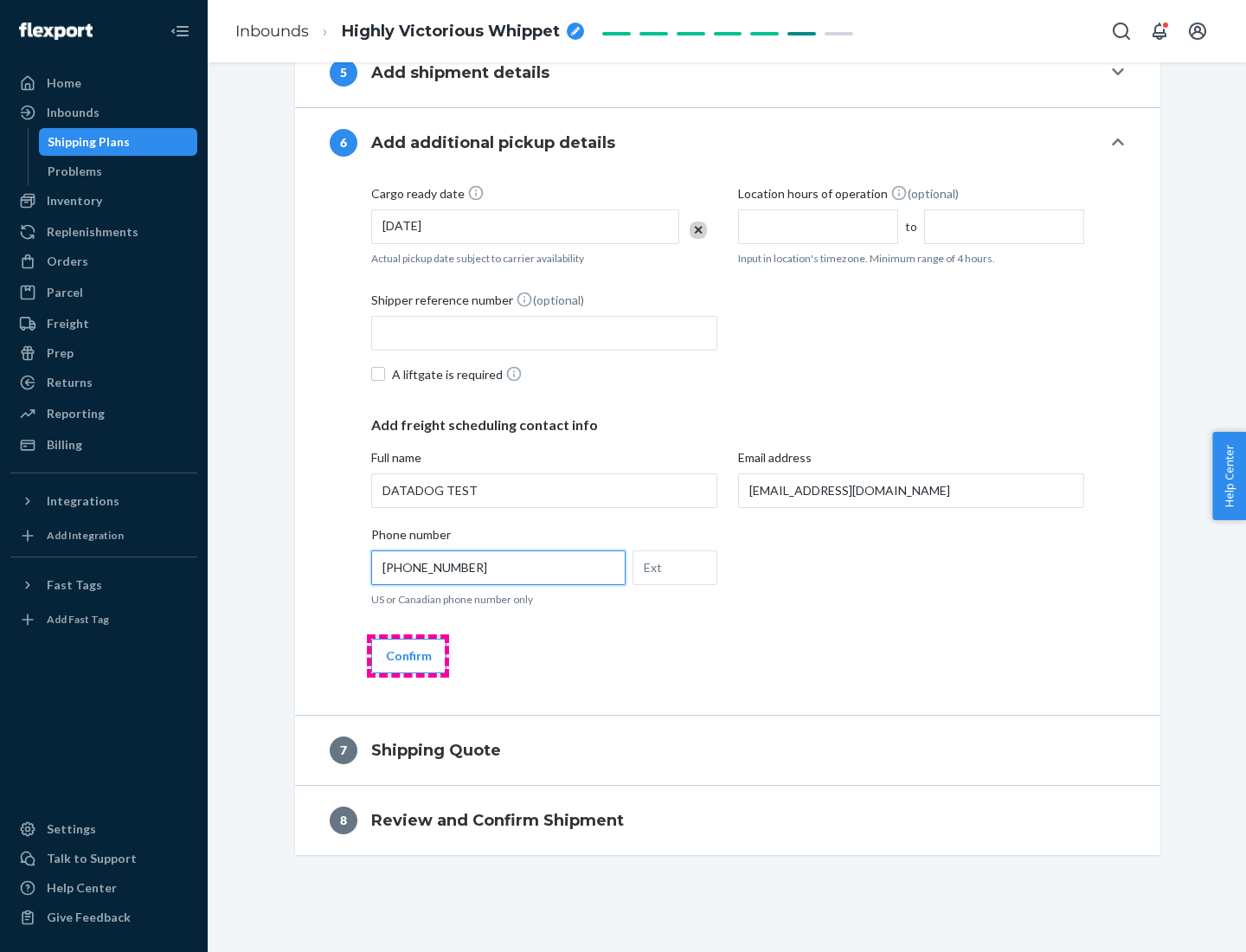
type input "[PHONE_NUMBER]"
click at [408, 655] on button "Confirm" at bounding box center [409, 656] width 76 height 35
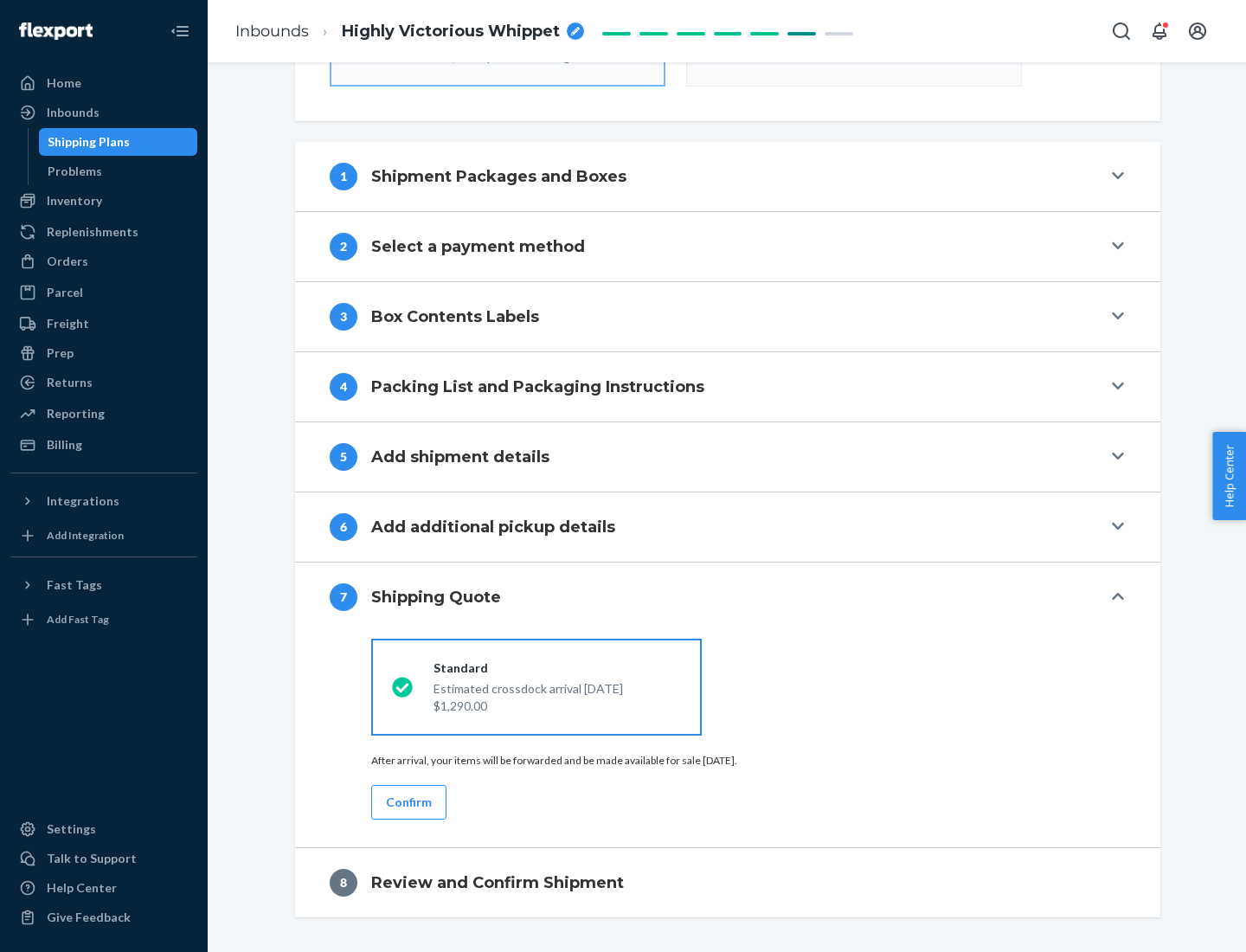
scroll to position [620, 0]
